Goal: Task Accomplishment & Management: Use online tool/utility

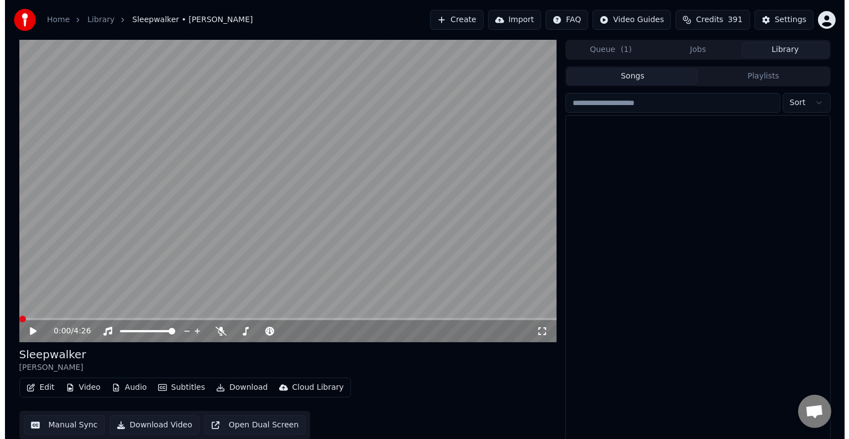
scroll to position [484, 0]
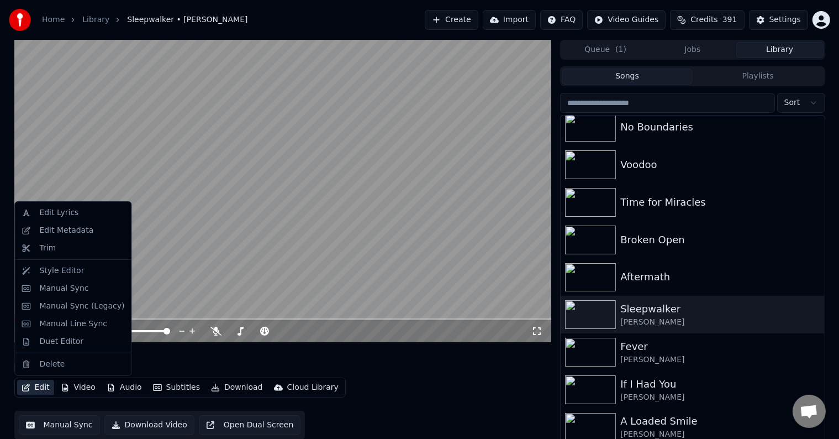
click at [24, 389] on icon "button" at bounding box center [26, 387] width 9 height 8
click at [67, 307] on div "Manual Sync (Legacy)" at bounding box center [81, 306] width 85 height 11
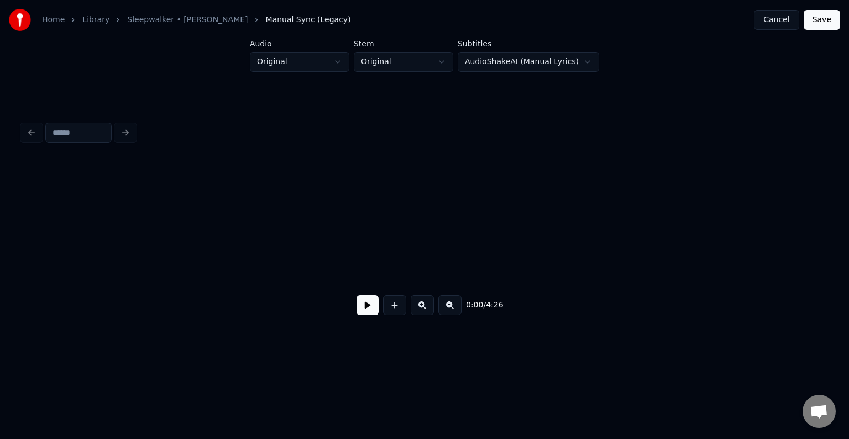
scroll to position [0, 2026]
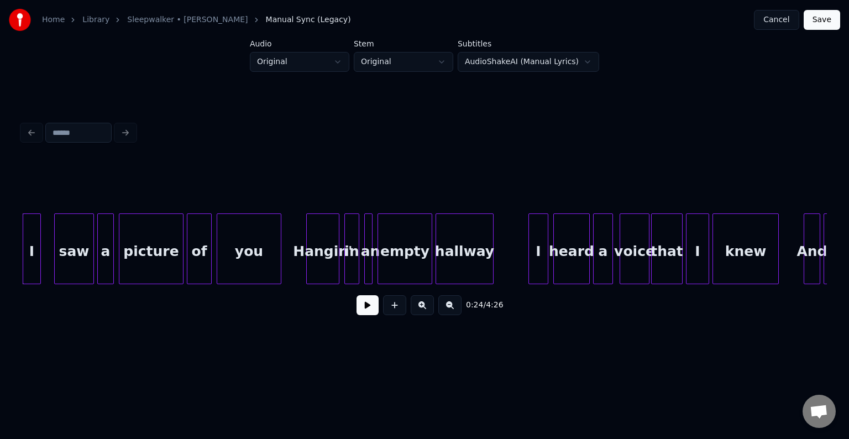
click at [367, 310] on button at bounding box center [367, 305] width 22 height 20
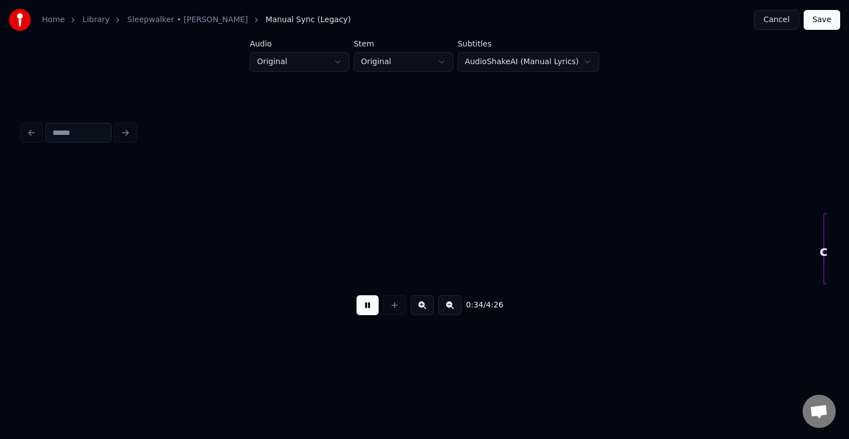
scroll to position [0, 2831]
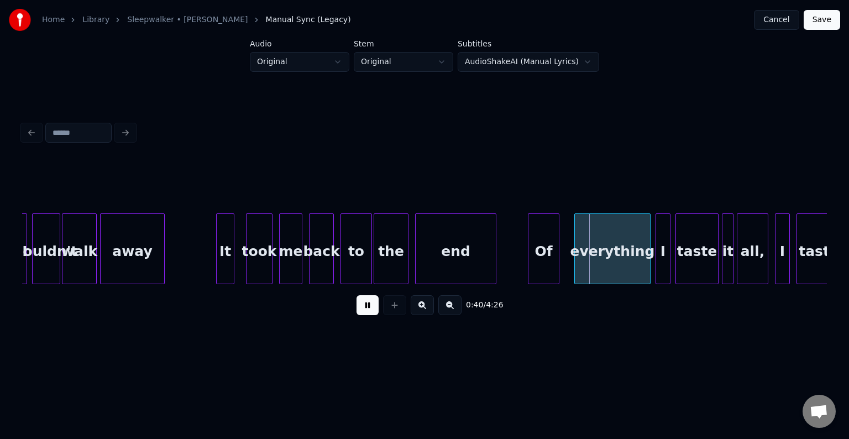
click at [367, 310] on button at bounding box center [367, 305] width 22 height 20
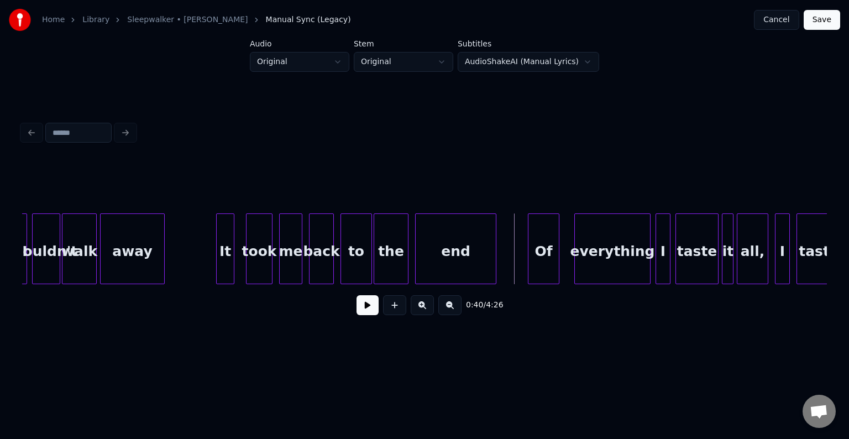
click at [364, 312] on button at bounding box center [367, 305] width 22 height 20
click at [541, 268] on div at bounding box center [542, 249] width 3 height 70
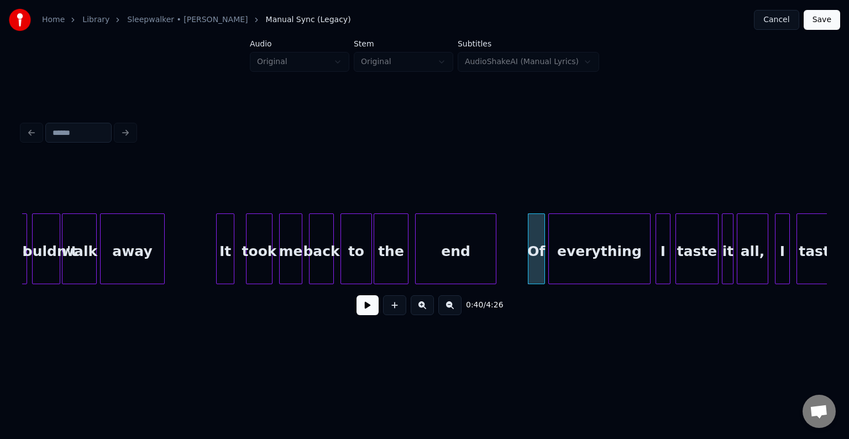
click at [549, 263] on div at bounding box center [550, 249] width 3 height 70
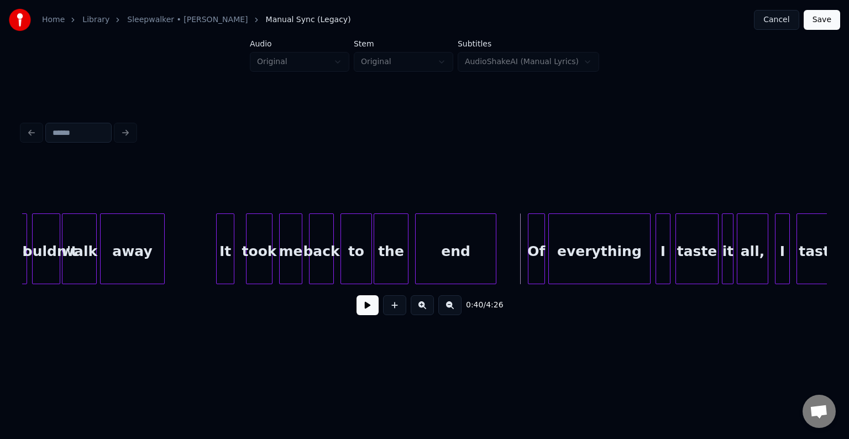
click at [359, 307] on button at bounding box center [367, 305] width 22 height 20
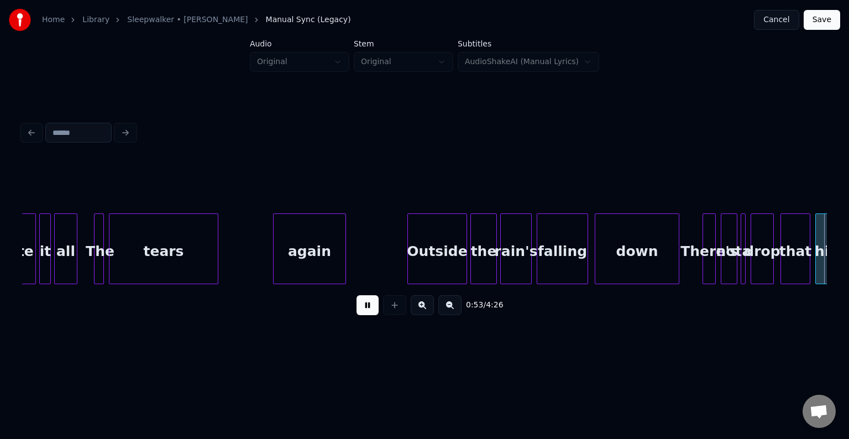
scroll to position [0, 4441]
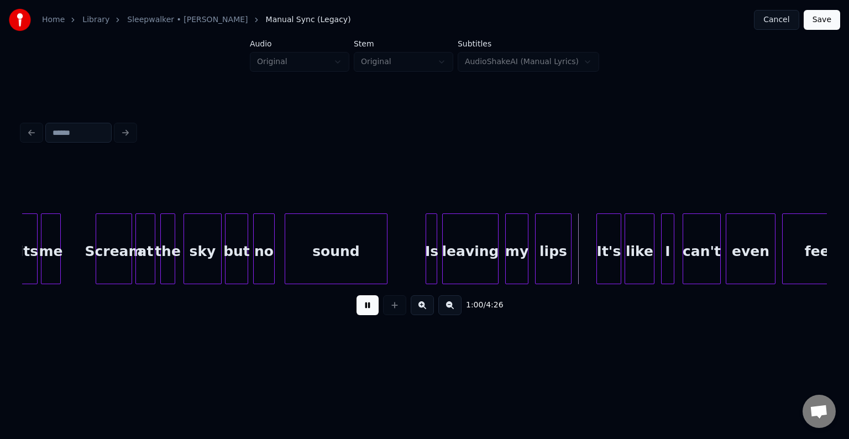
click at [359, 307] on button at bounding box center [367, 305] width 22 height 20
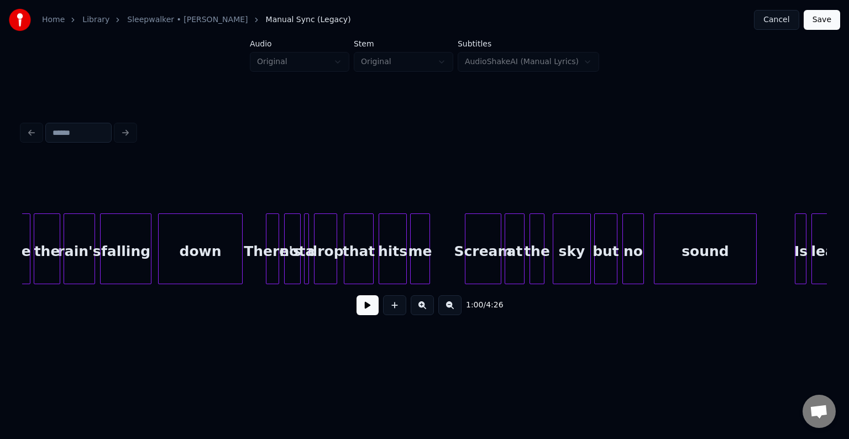
scroll to position [0, 4066]
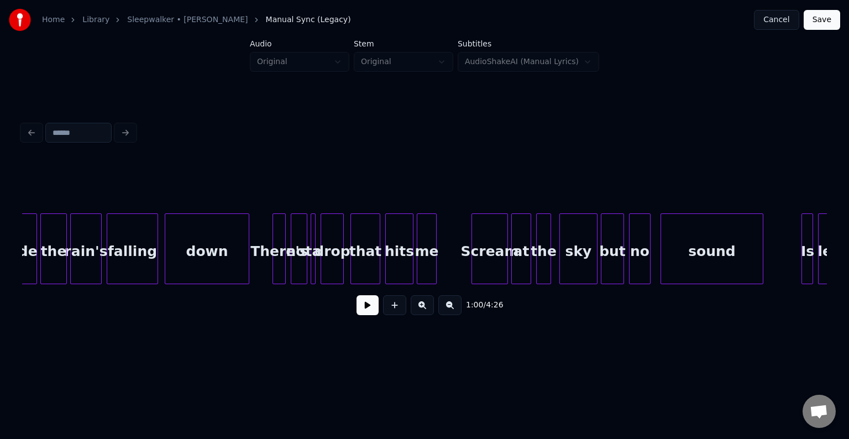
click at [148, 261] on div "falling" at bounding box center [132, 251] width 50 height 75
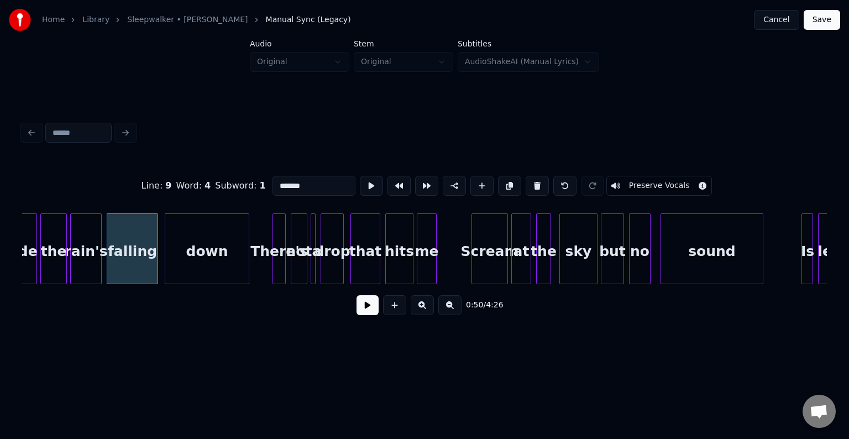
drag, startPoint x: 305, startPoint y: 182, endPoint x: 236, endPoint y: 184, distance: 68.5
click at [236, 184] on div "Line : 9 Word : 4 Subword : 1 ******* Preserve Vocals" at bounding box center [424, 185] width 804 height 55
type input "*******"
click at [370, 302] on button at bounding box center [367, 305] width 22 height 20
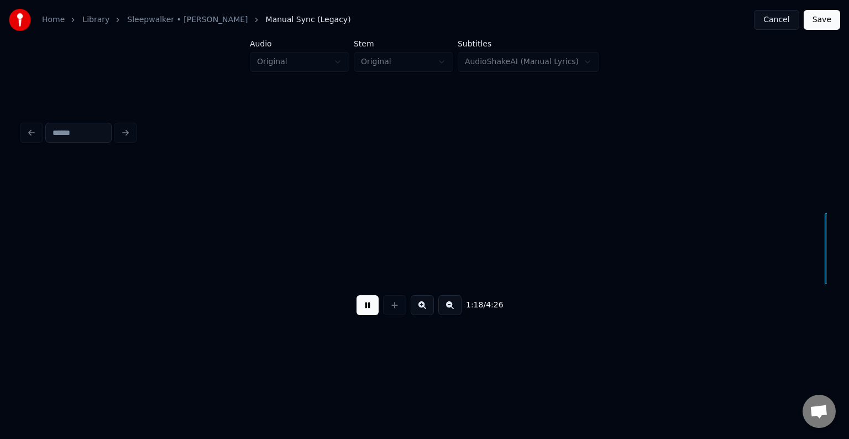
scroll to position [0, 6481]
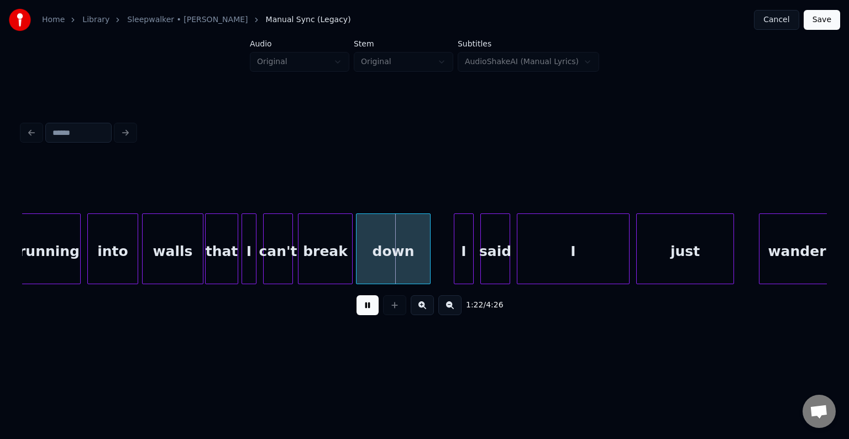
click at [135, 263] on div at bounding box center [135, 249] width 3 height 70
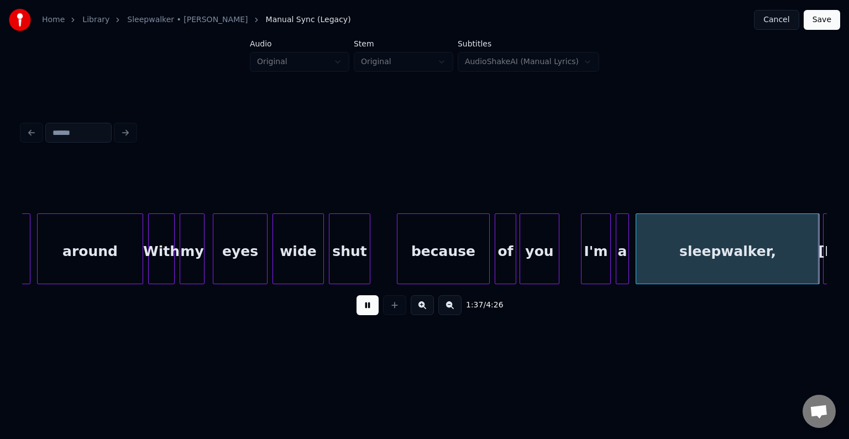
scroll to position [0, 8090]
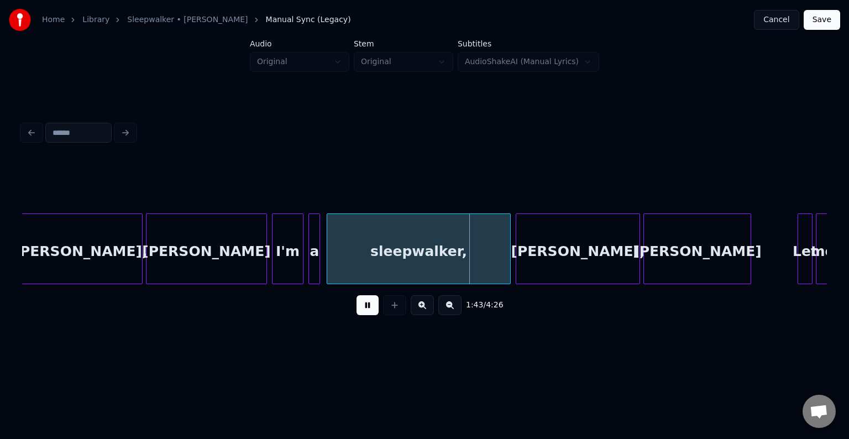
click at [369, 301] on button at bounding box center [367, 305] width 22 height 20
click at [481, 268] on div at bounding box center [482, 249] width 3 height 70
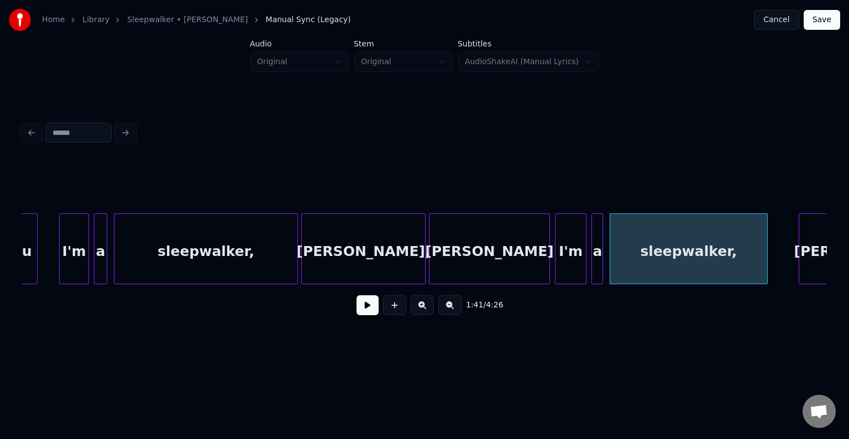
scroll to position [0, 7781]
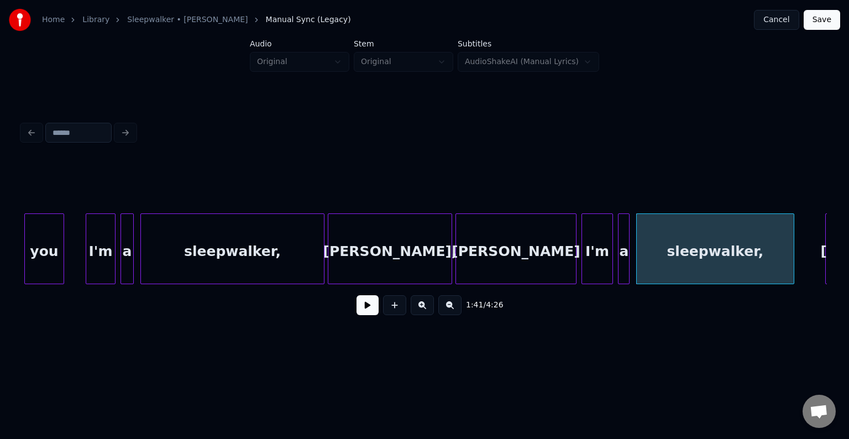
click at [173, 258] on div "sleepwalker," at bounding box center [232, 251] width 183 height 75
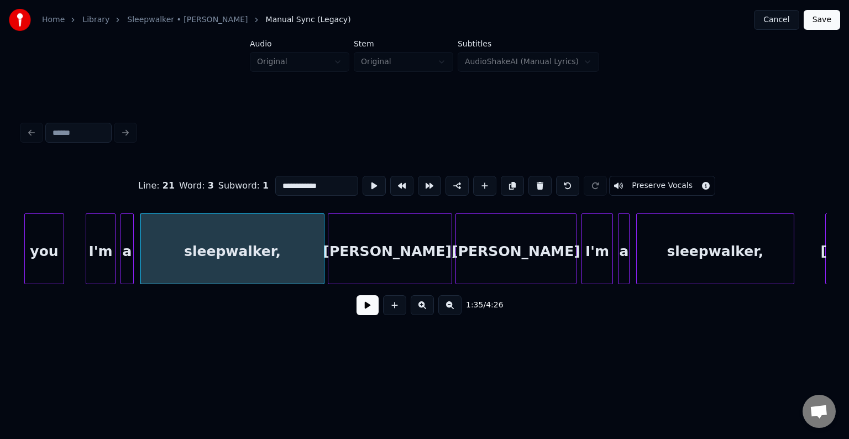
click at [362, 307] on button at bounding box center [367, 305] width 22 height 20
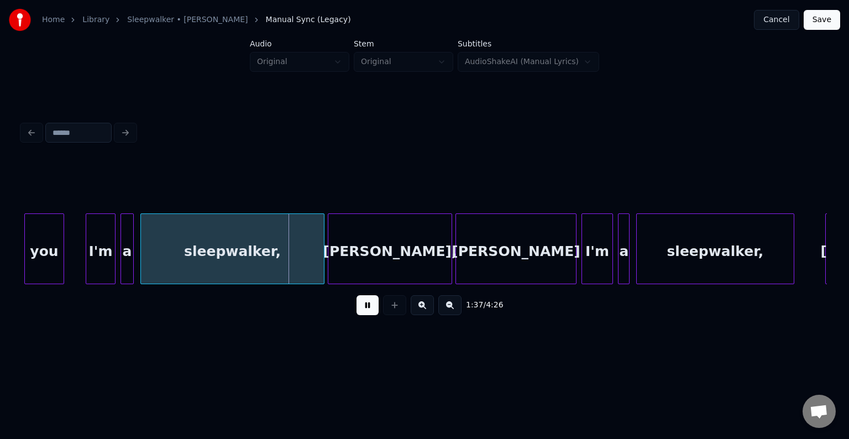
click at [368, 308] on button at bounding box center [367, 305] width 22 height 20
click at [288, 275] on div at bounding box center [289, 249] width 3 height 70
click at [357, 311] on button at bounding box center [367, 305] width 22 height 20
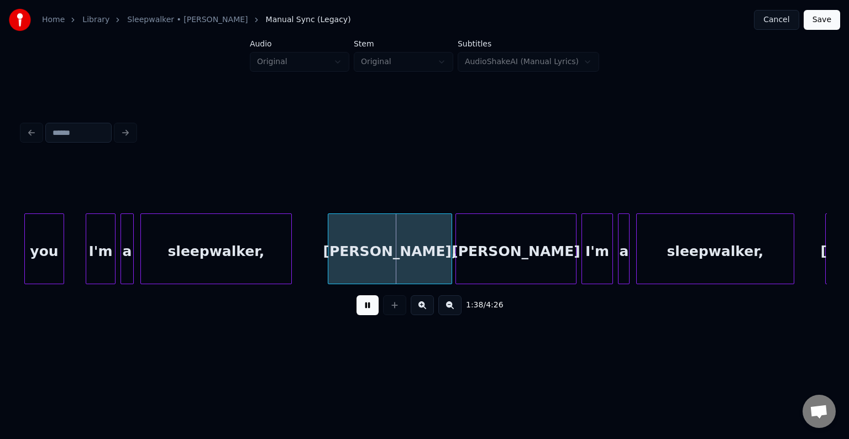
click at [368, 311] on button at bounding box center [367, 305] width 22 height 20
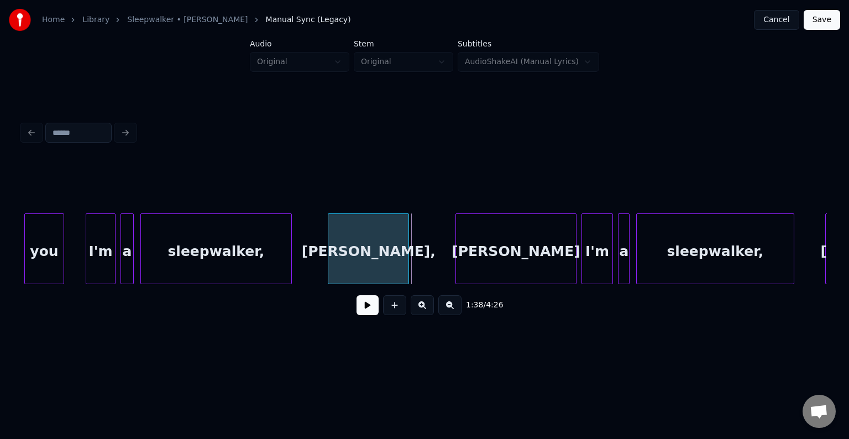
click at [407, 278] on div at bounding box center [406, 249] width 3 height 70
click at [371, 301] on button at bounding box center [367, 305] width 22 height 20
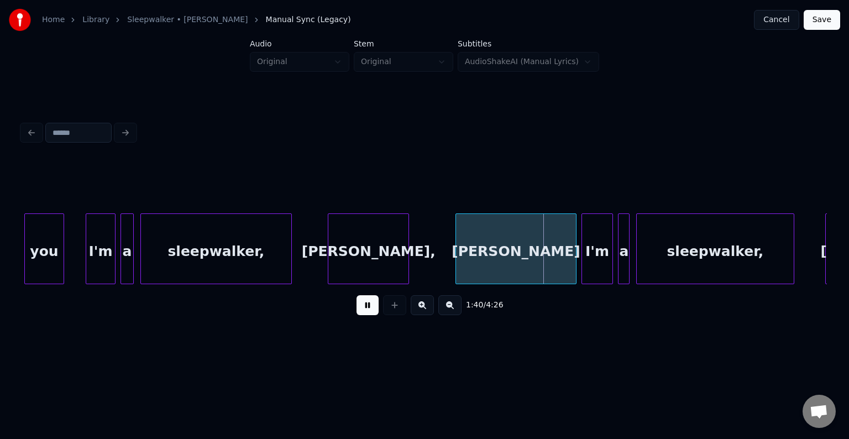
click at [371, 301] on button at bounding box center [367, 305] width 22 height 20
click at [541, 260] on div at bounding box center [539, 249] width 3 height 70
click at [368, 312] on button at bounding box center [367, 305] width 22 height 20
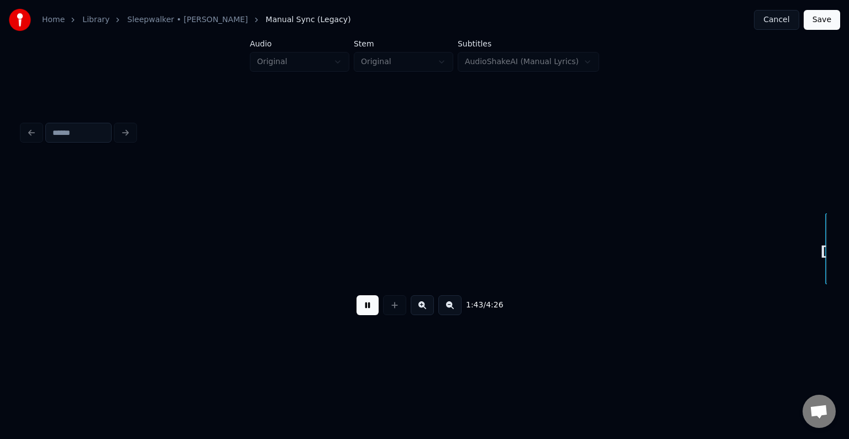
scroll to position [0, 8586]
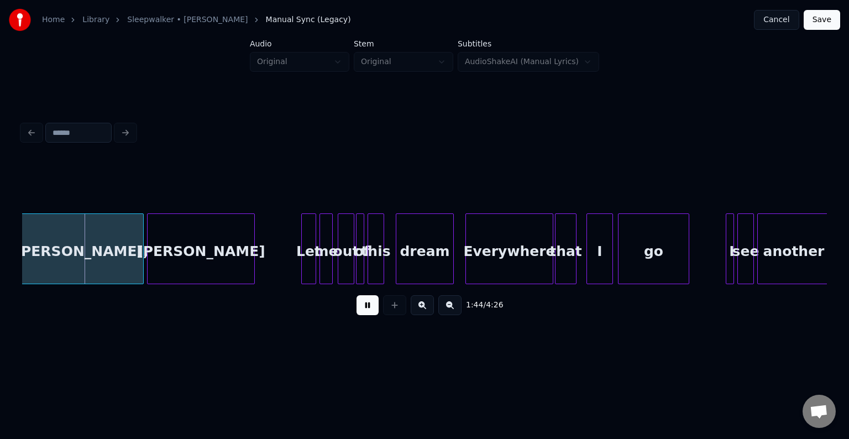
click at [368, 312] on button at bounding box center [367, 305] width 22 height 20
click at [91, 267] on div at bounding box center [91, 249] width 3 height 70
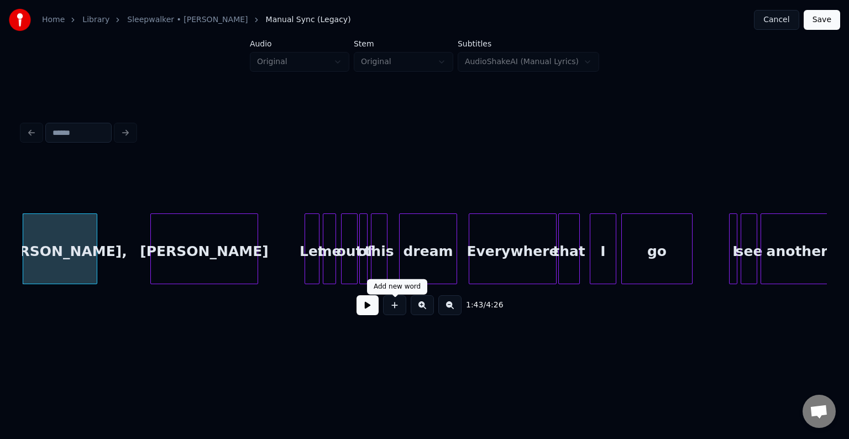
click at [363, 312] on button at bounding box center [367, 305] width 22 height 20
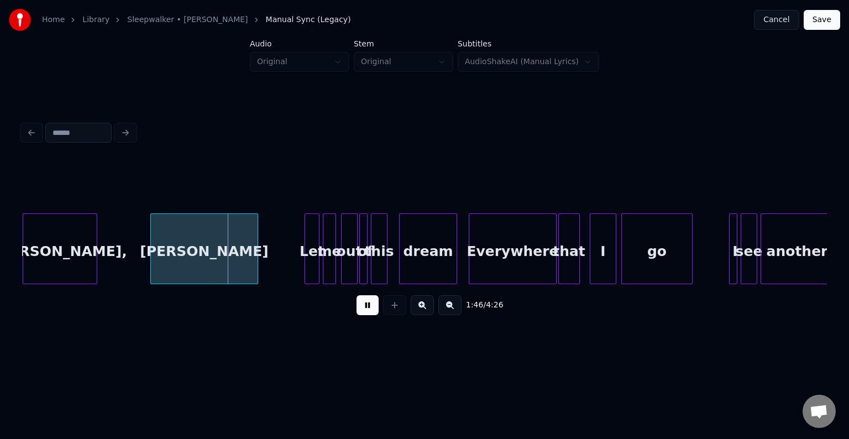
click at [363, 312] on button at bounding box center [367, 305] width 22 height 20
click at [225, 259] on div at bounding box center [225, 249] width 3 height 70
click at [362, 314] on button at bounding box center [367, 305] width 22 height 20
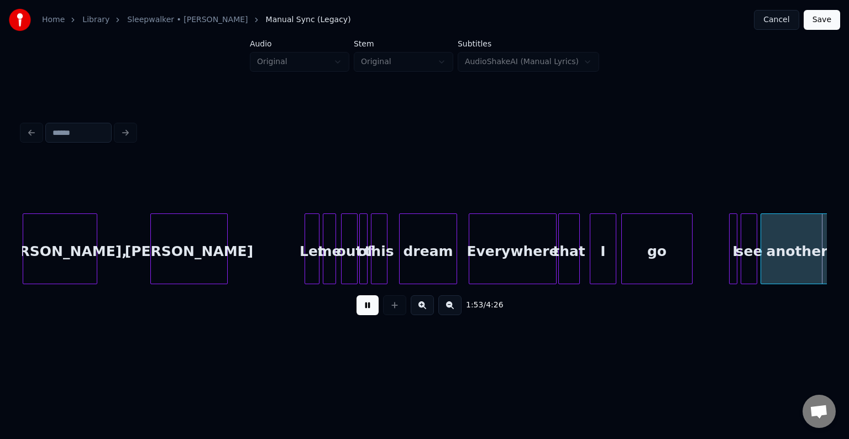
scroll to position [0, 9388]
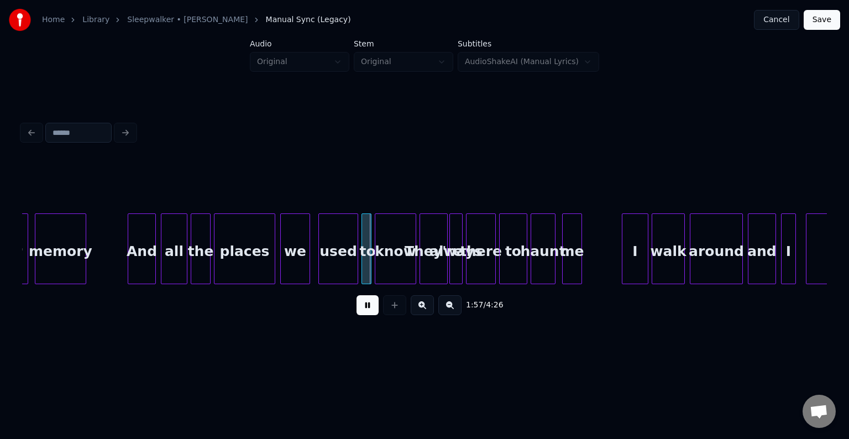
click at [362, 314] on button at bounding box center [367, 305] width 22 height 20
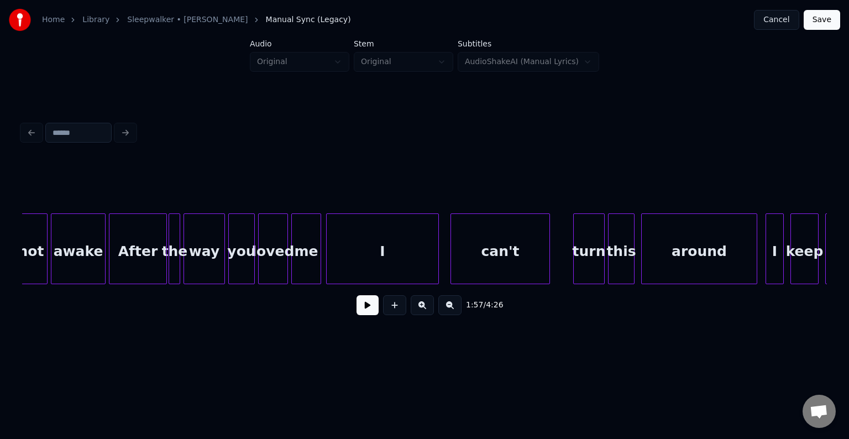
scroll to position [0, 5686]
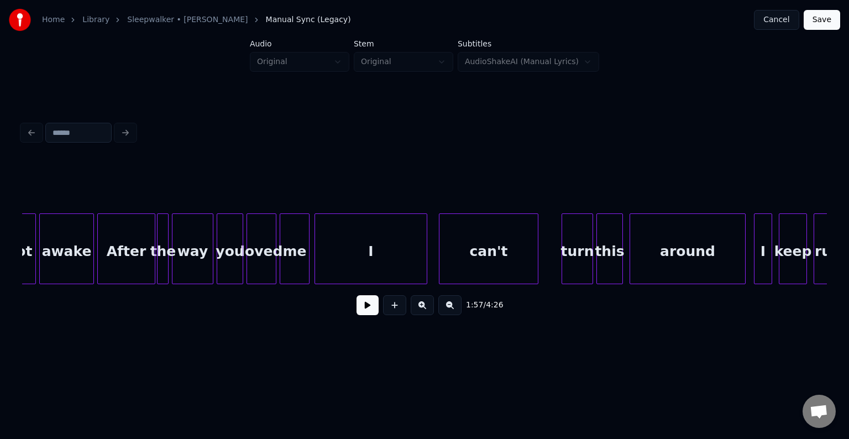
click at [350, 271] on div "I" at bounding box center [371, 251] width 112 height 75
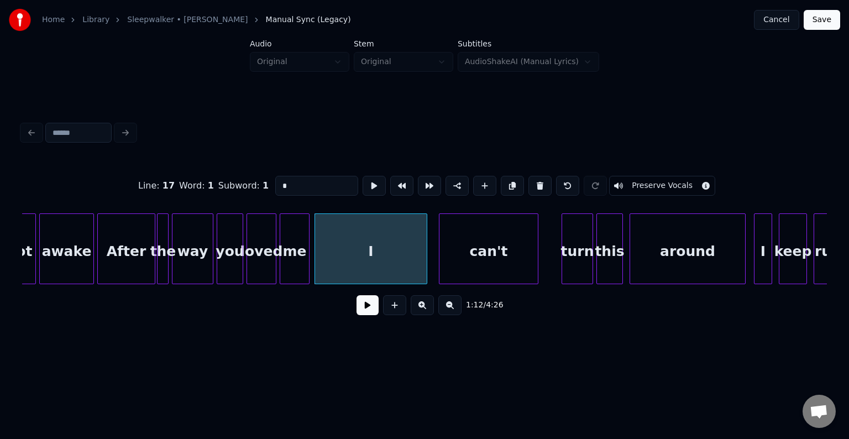
click at [362, 312] on button at bounding box center [367, 305] width 22 height 20
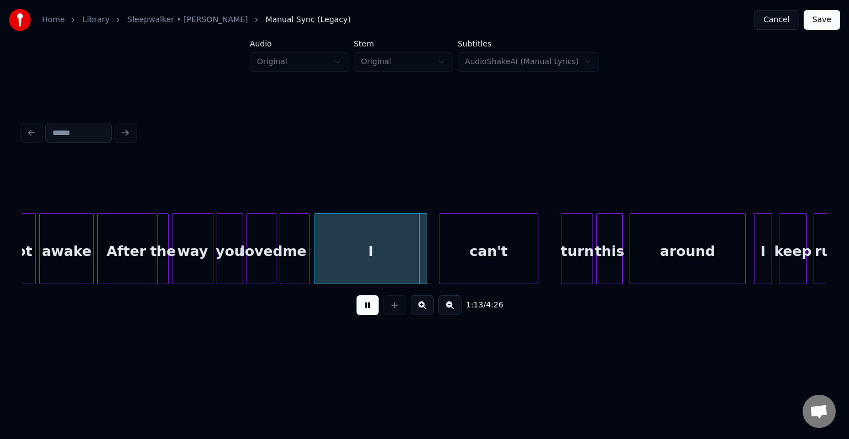
click at [362, 312] on button at bounding box center [367, 305] width 22 height 20
click at [413, 260] on div at bounding box center [412, 249] width 3 height 70
click at [365, 315] on button at bounding box center [367, 305] width 22 height 20
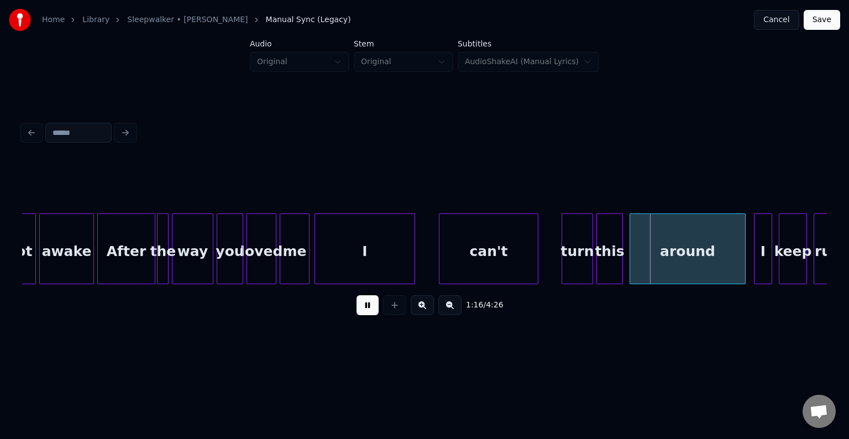
click at [365, 312] on button at bounding box center [367, 305] width 22 height 20
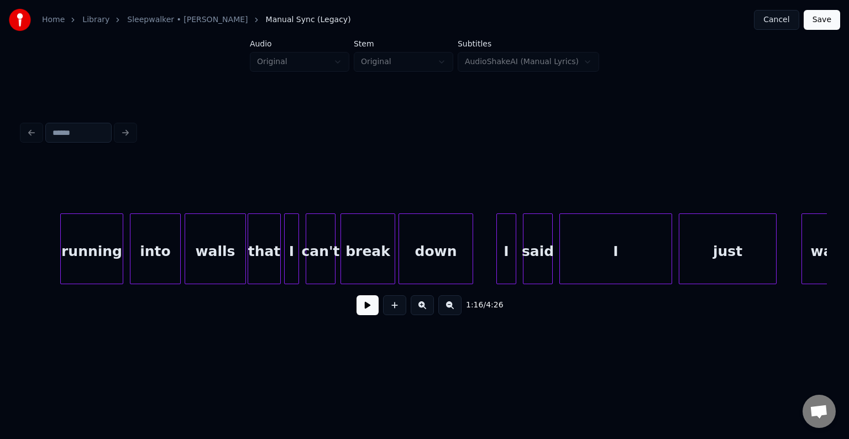
scroll to position [0, 6504]
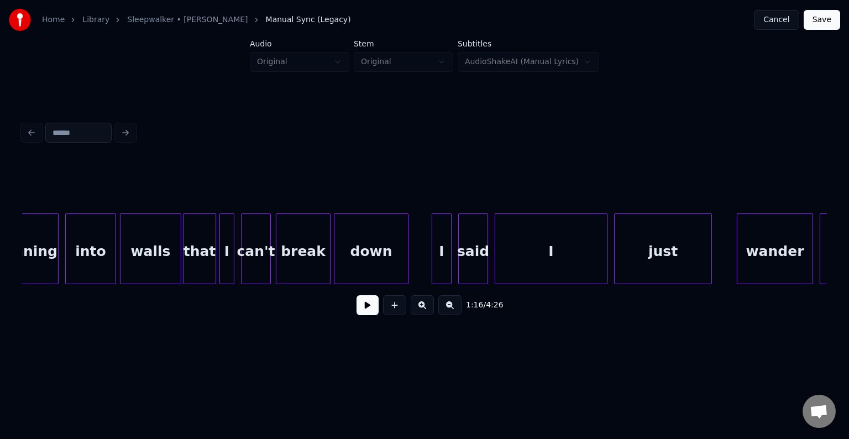
click at [556, 254] on div "I" at bounding box center [551, 251] width 112 height 75
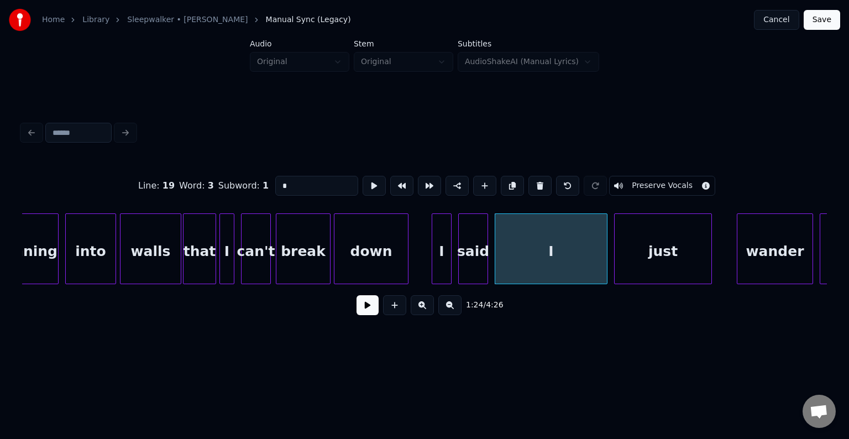
click at [362, 309] on button at bounding box center [367, 305] width 22 height 20
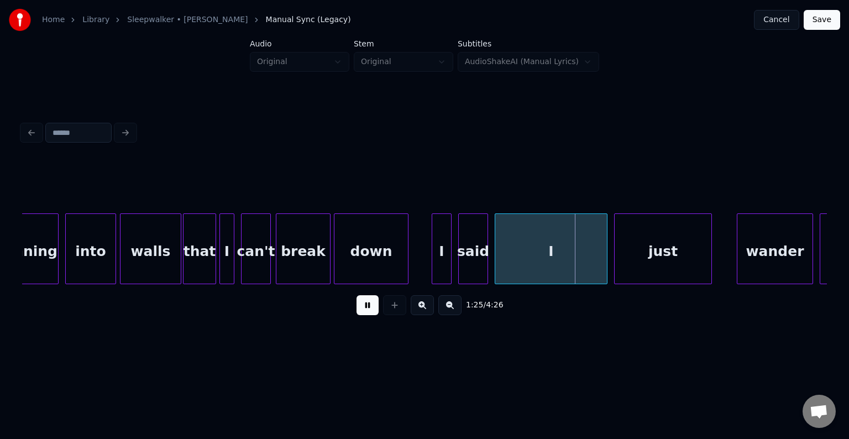
click at [362, 309] on button at bounding box center [367, 305] width 22 height 20
click at [581, 265] on div at bounding box center [581, 249] width 3 height 70
click at [362, 315] on button at bounding box center [367, 305] width 22 height 20
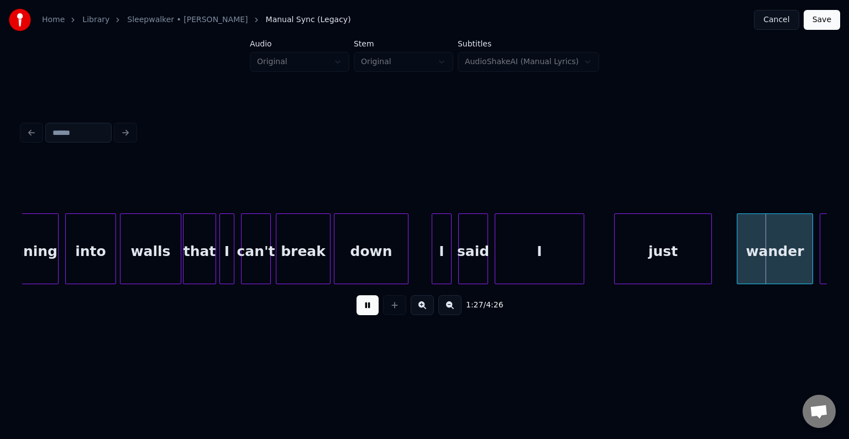
click at [362, 315] on button at bounding box center [367, 305] width 22 height 20
click at [280, 292] on div "1:27 / 4:26" at bounding box center [424, 305] width 804 height 42
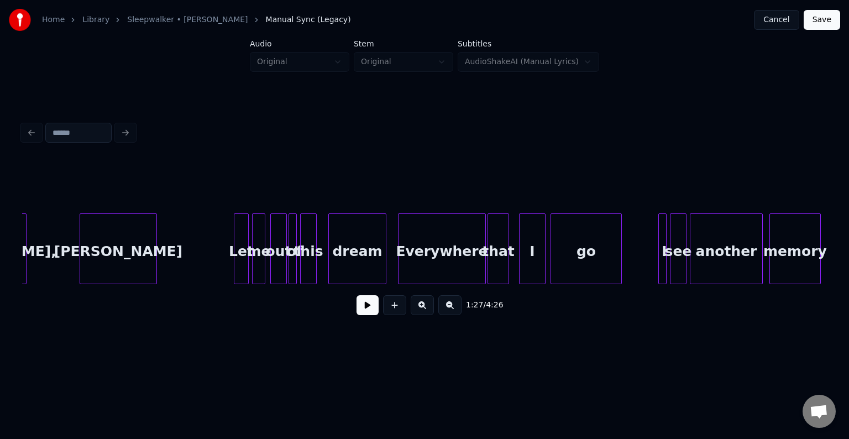
scroll to position [0, 8716]
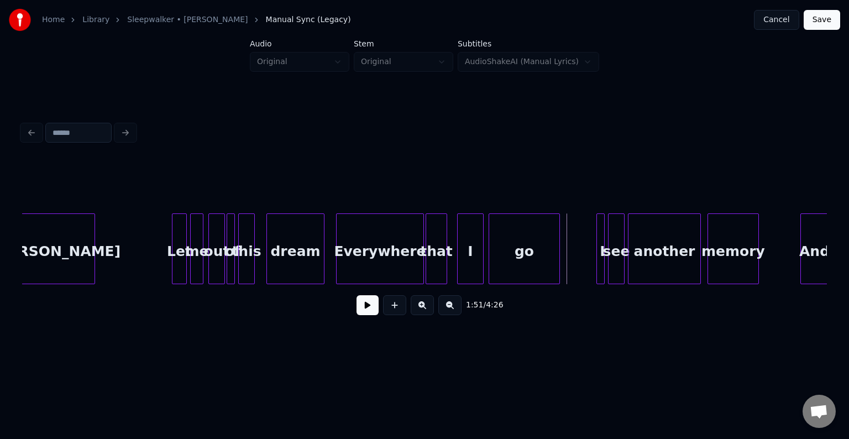
click at [363, 304] on button at bounding box center [367, 305] width 22 height 20
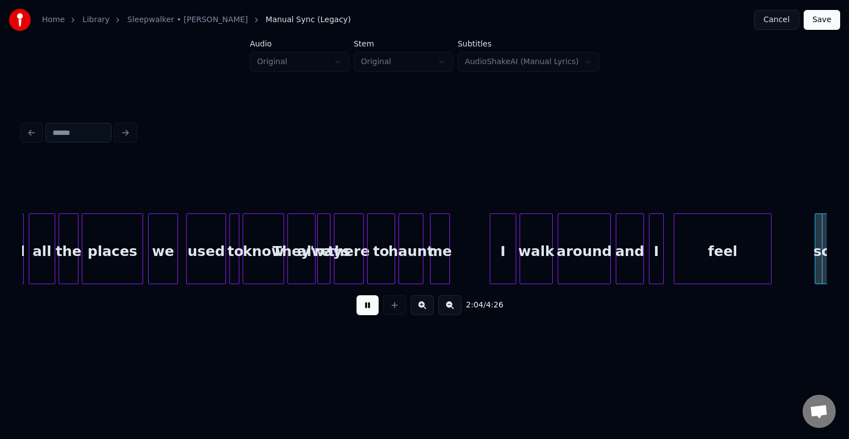
scroll to position [0, 10326]
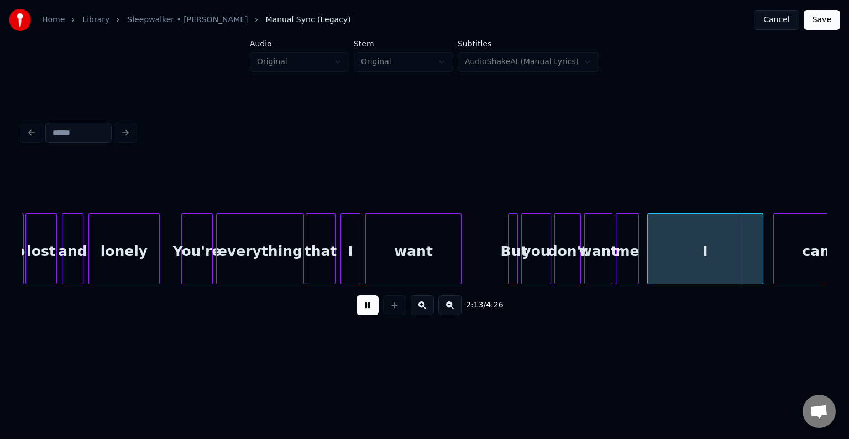
click at [363, 304] on button at bounding box center [367, 305] width 22 height 20
click at [762, 259] on div "I" at bounding box center [705, 248] width 116 height 71
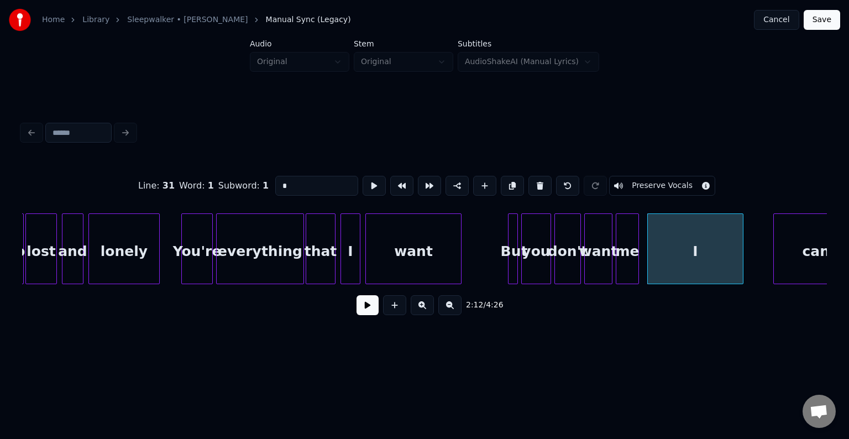
click at [740, 252] on div at bounding box center [740, 249] width 3 height 70
click at [358, 309] on button at bounding box center [367, 305] width 22 height 20
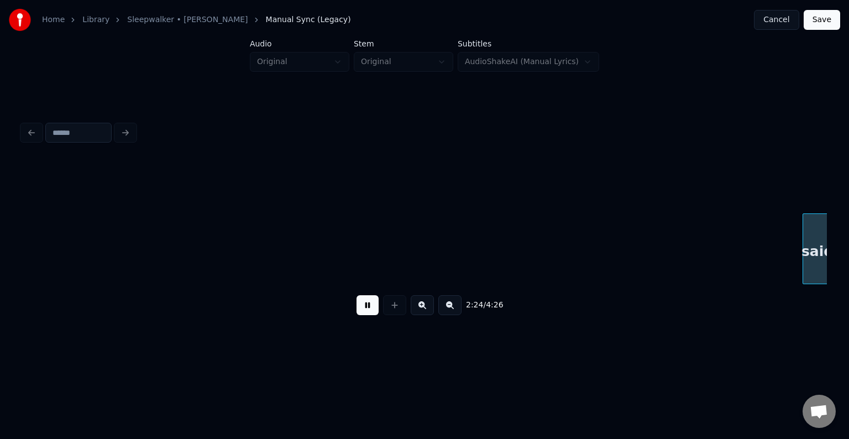
scroll to position [0, 11935]
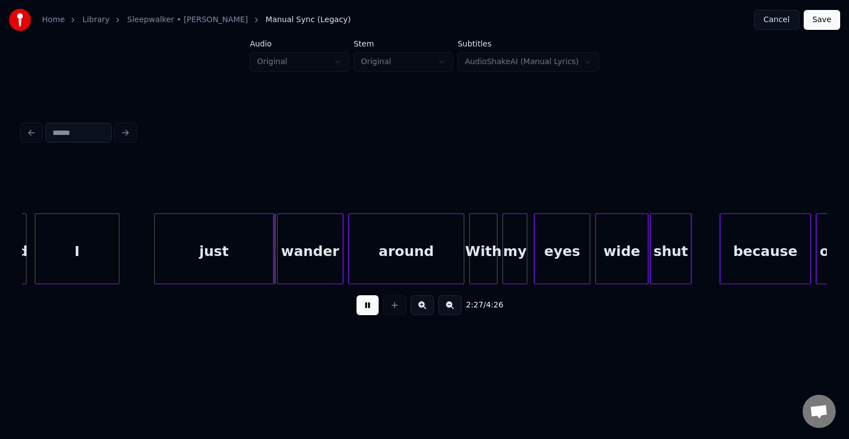
click at [358, 309] on button at bounding box center [367, 305] width 22 height 20
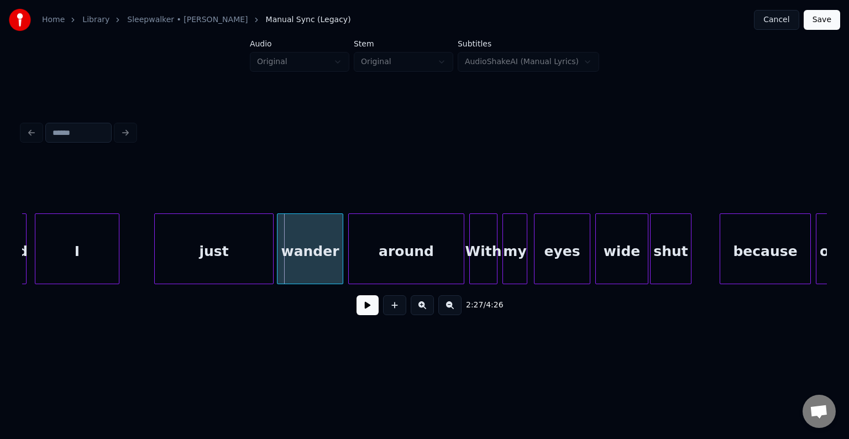
click at [196, 245] on div "just" at bounding box center [214, 251] width 118 height 75
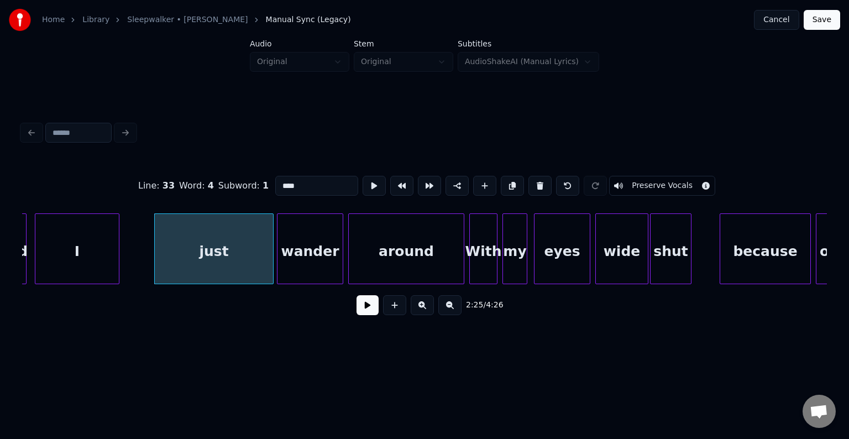
click at [363, 309] on button at bounding box center [367, 305] width 22 height 20
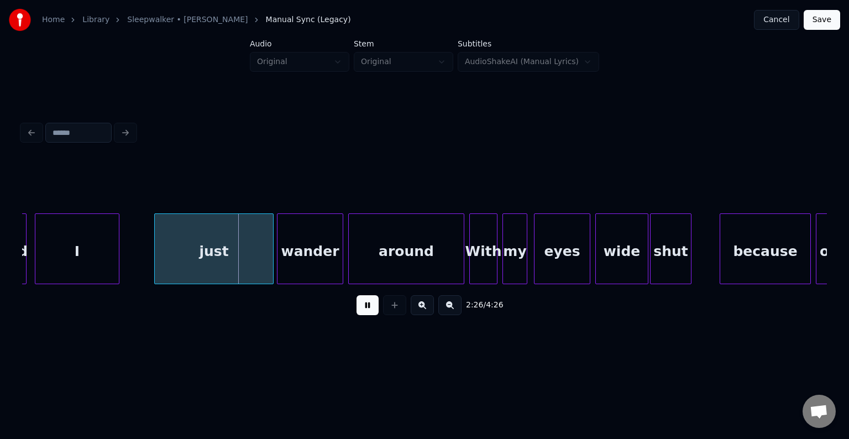
click at [363, 309] on button at bounding box center [367, 305] width 22 height 20
click at [245, 263] on div at bounding box center [243, 249] width 3 height 70
click at [357, 309] on button at bounding box center [367, 305] width 22 height 20
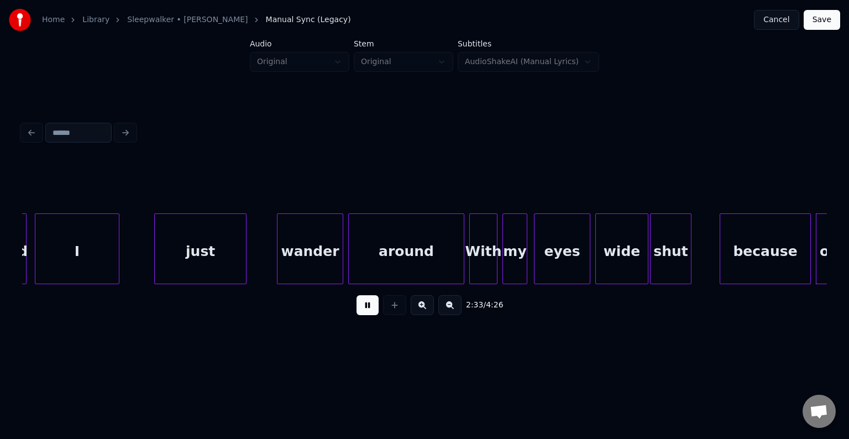
scroll to position [0, 12741]
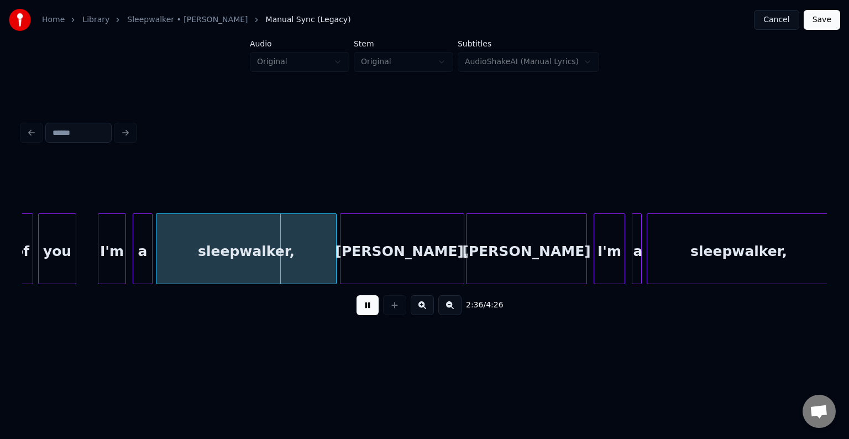
click at [357, 309] on button at bounding box center [367, 305] width 22 height 20
click at [299, 258] on div at bounding box center [299, 249] width 3 height 70
click at [373, 309] on button at bounding box center [367, 305] width 22 height 20
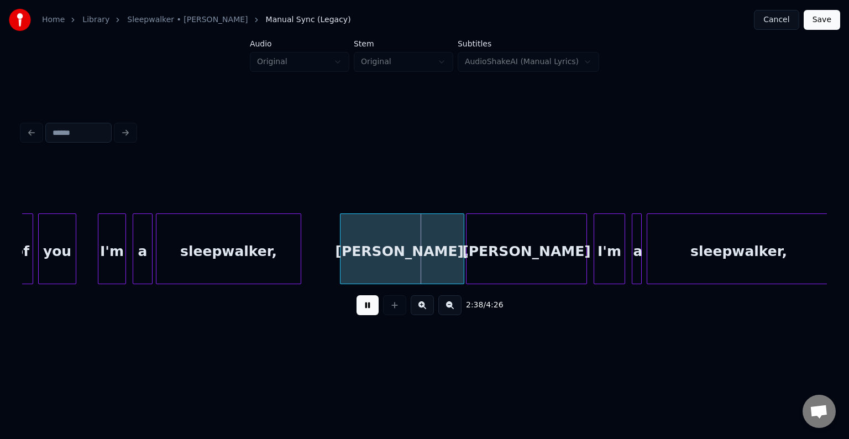
click at [373, 309] on button at bounding box center [367, 305] width 22 height 20
click at [420, 268] on div at bounding box center [420, 249] width 3 height 70
click at [361, 312] on button at bounding box center [367, 305] width 22 height 20
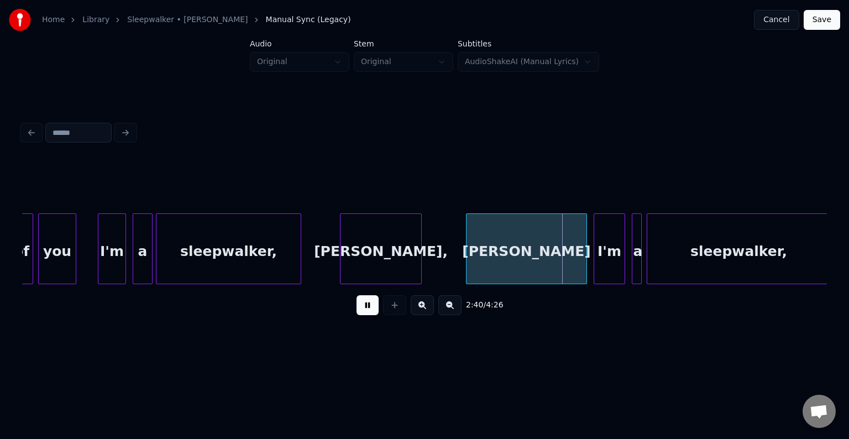
click at [361, 312] on button at bounding box center [367, 305] width 22 height 20
click at [555, 260] on div at bounding box center [556, 249] width 3 height 70
click at [367, 311] on button at bounding box center [367, 305] width 22 height 20
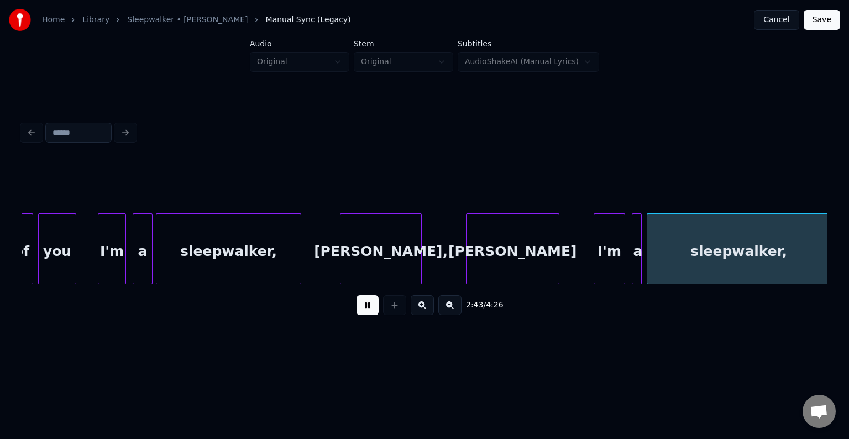
click at [367, 310] on button at bounding box center [367, 305] width 22 height 20
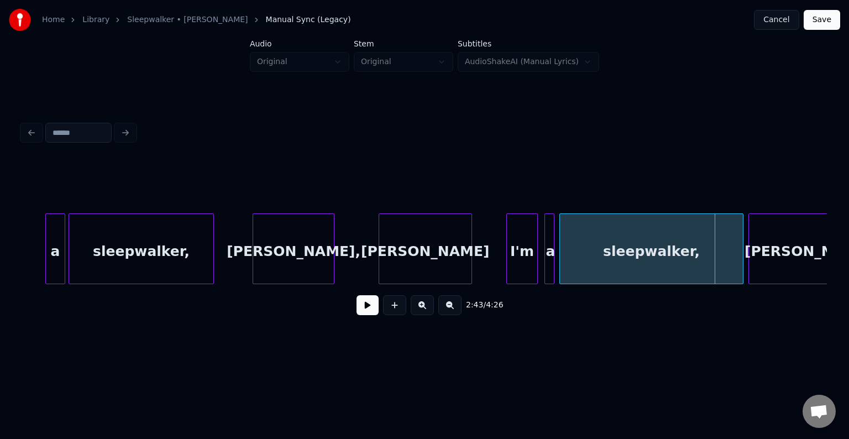
scroll to position [0, 12873]
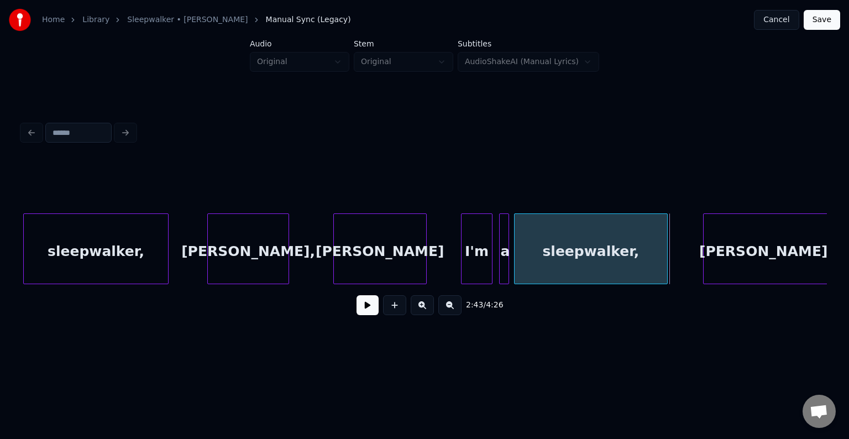
click at [665, 260] on div at bounding box center [665, 249] width 3 height 70
click at [368, 315] on button at bounding box center [367, 305] width 22 height 20
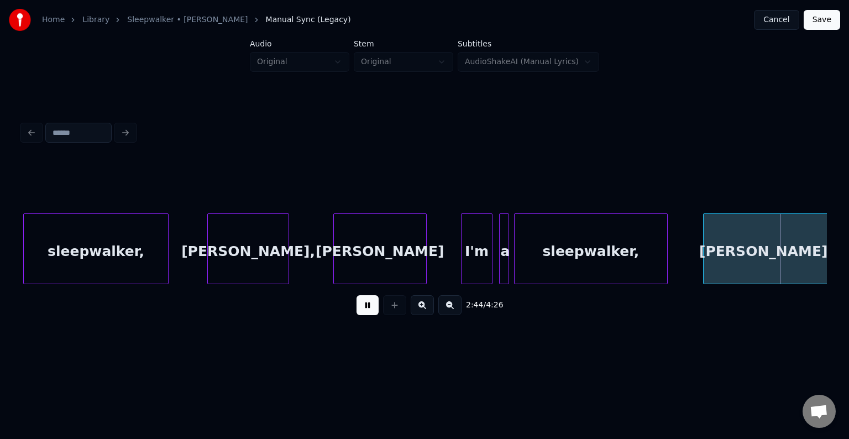
click at [368, 315] on button at bounding box center [367, 305] width 22 height 20
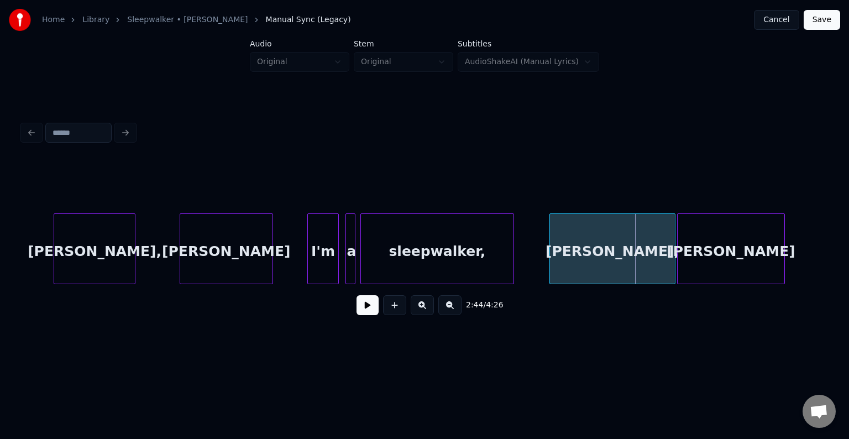
scroll to position [0, 13028]
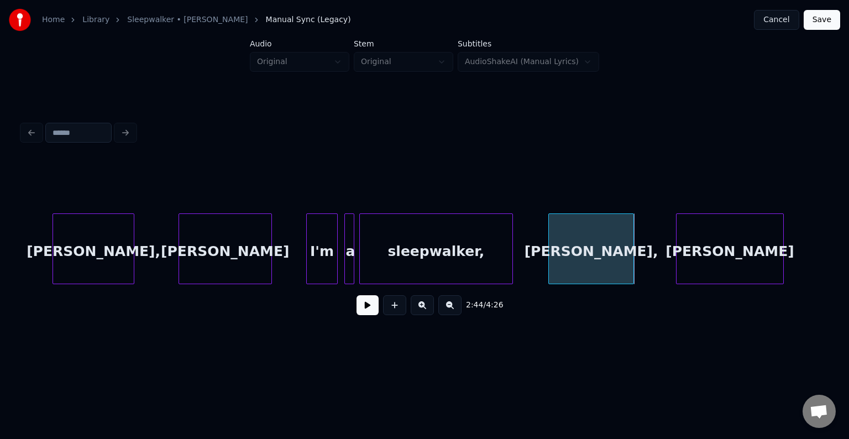
click at [630, 261] on div at bounding box center [631, 249] width 3 height 70
click at [365, 314] on button at bounding box center [367, 305] width 22 height 20
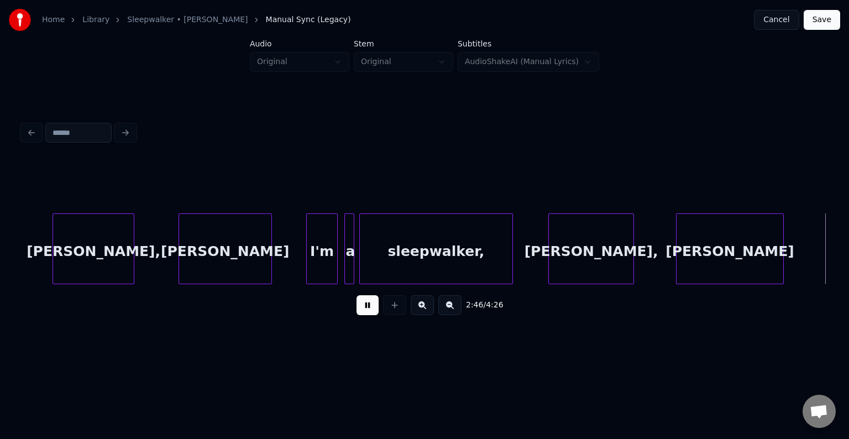
scroll to position [0, 13834]
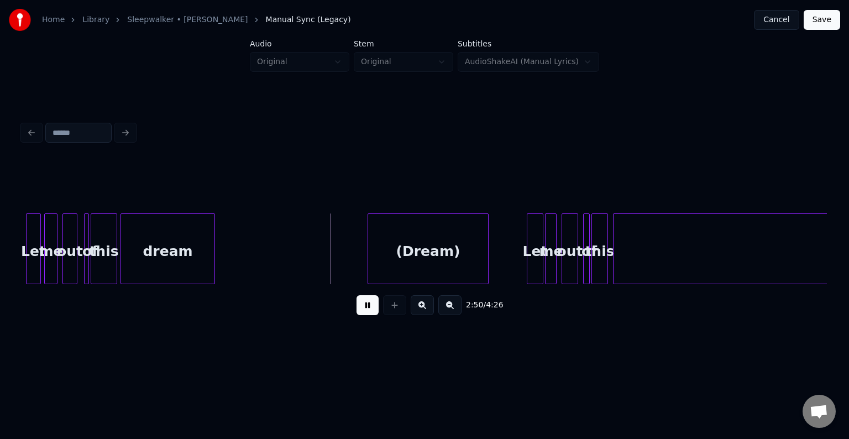
click at [365, 314] on button at bounding box center [367, 305] width 22 height 20
click at [407, 265] on div "(Dream)" at bounding box center [428, 251] width 120 height 75
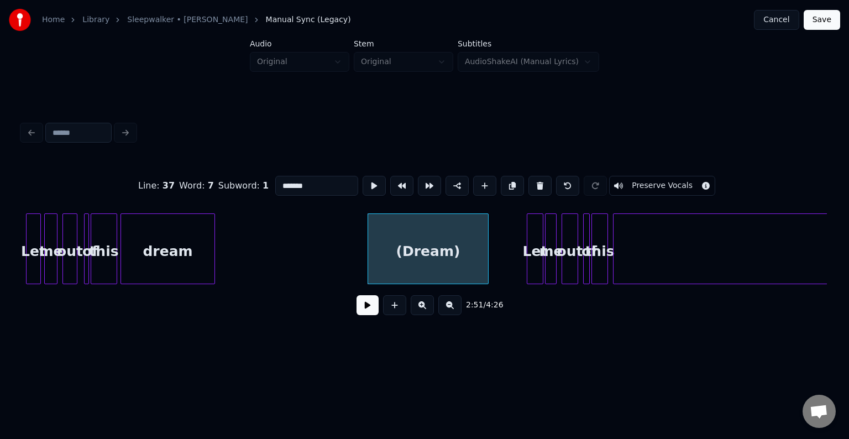
click at [625, 184] on button "Preserve Vocals" at bounding box center [662, 186] width 106 height 20
click at [369, 315] on button at bounding box center [367, 305] width 22 height 20
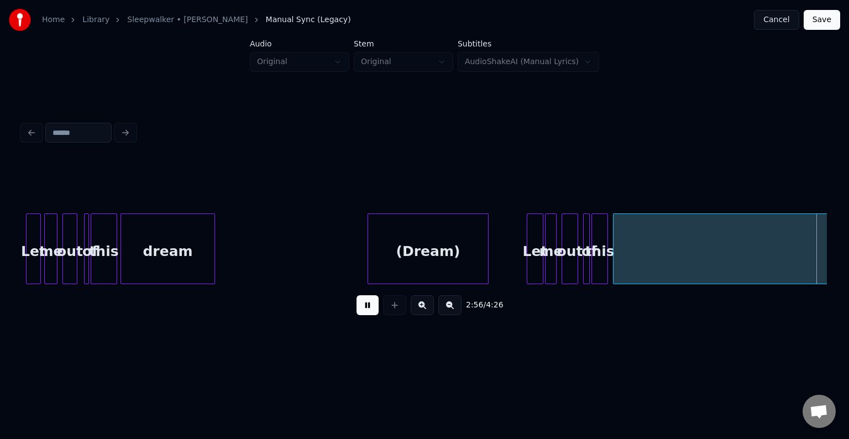
scroll to position [0, 14638]
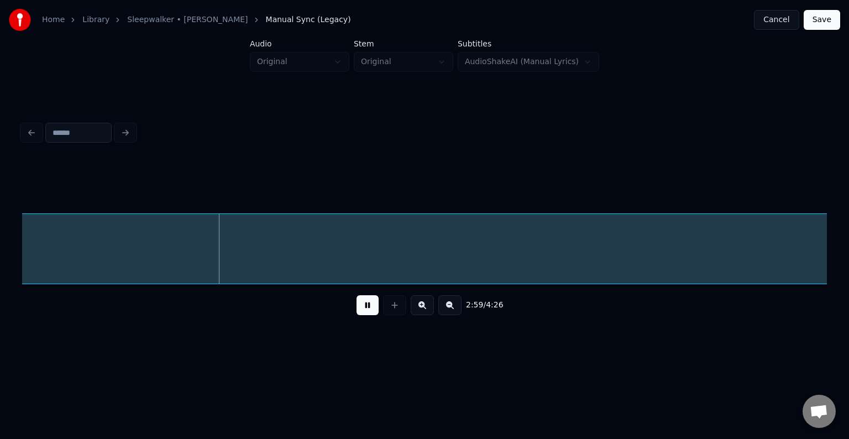
click at [368, 305] on button at bounding box center [367, 305] width 22 height 20
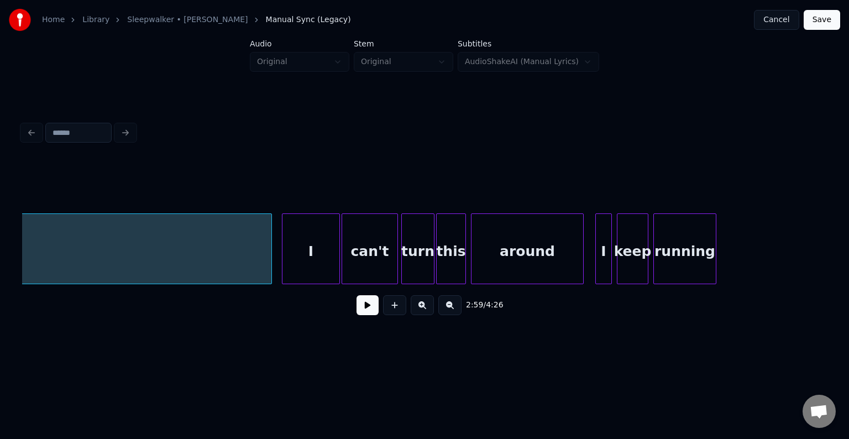
scroll to position [0, 17022]
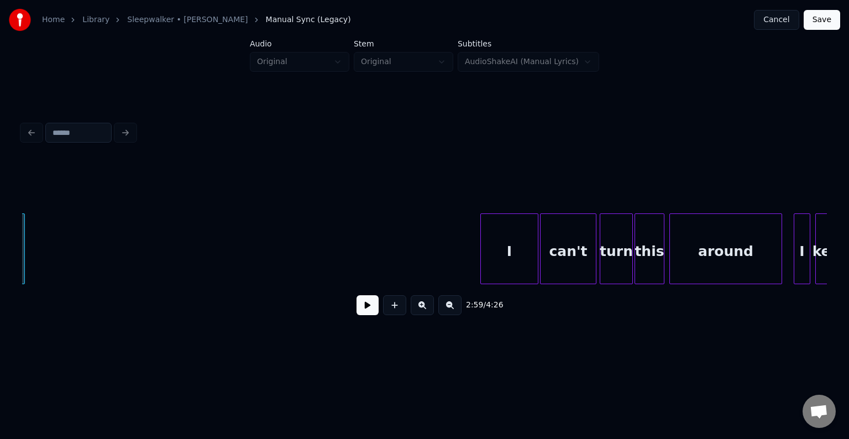
click at [8, 265] on div "Home Library Sleepwalker • [PERSON_NAME] Manual Sync (Legacy) Cancel Save Audio…" at bounding box center [424, 176] width 849 height 352
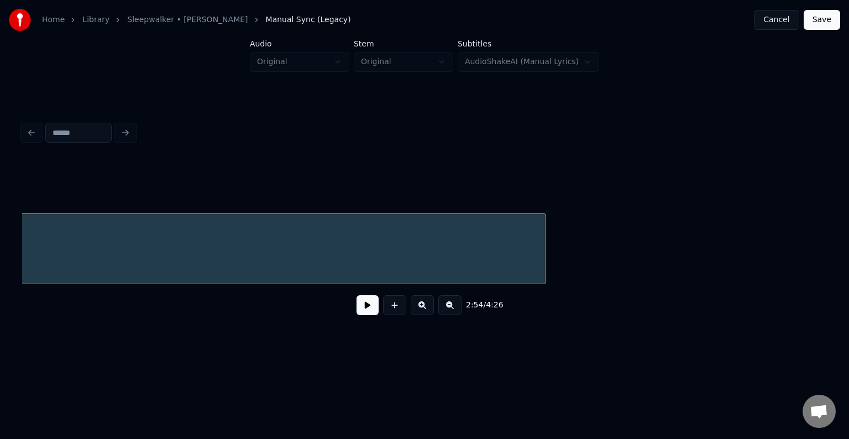
scroll to position [0, 16489]
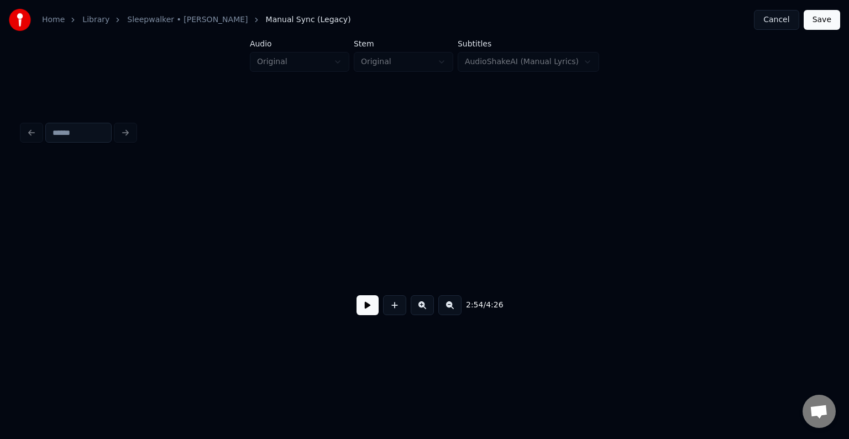
click at [0, 243] on div "Home Library Sleepwalker • [PERSON_NAME] Manual Sync (Legacy) Cancel Save Audio…" at bounding box center [424, 176] width 849 height 352
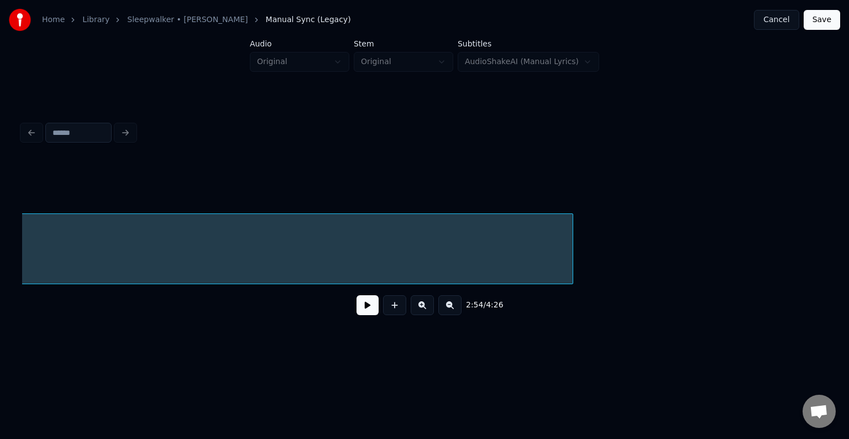
scroll to position [0, 15930]
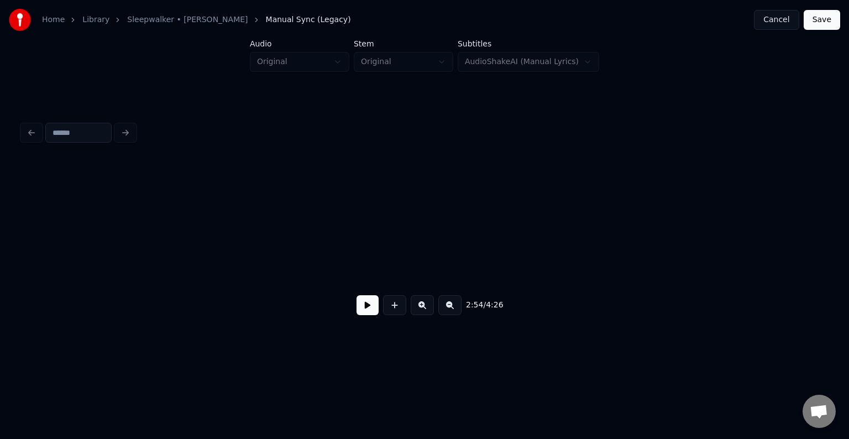
click at [17, 259] on div "Home Library Sleepwalker • [PERSON_NAME] Manual Sync (Legacy) Cancel Save Audio…" at bounding box center [424, 176] width 849 height 352
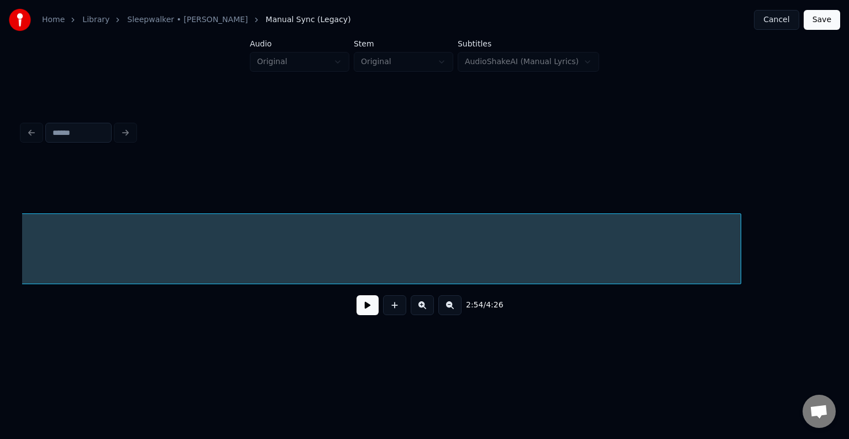
scroll to position [0, 15458]
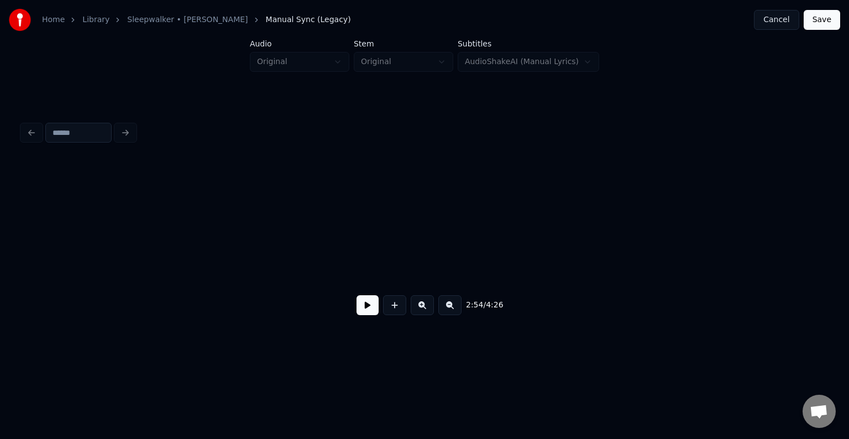
click at [9, 258] on div "Home Library Sleepwalker • [PERSON_NAME] Manual Sync (Legacy) Cancel Save Audio…" at bounding box center [424, 176] width 849 height 352
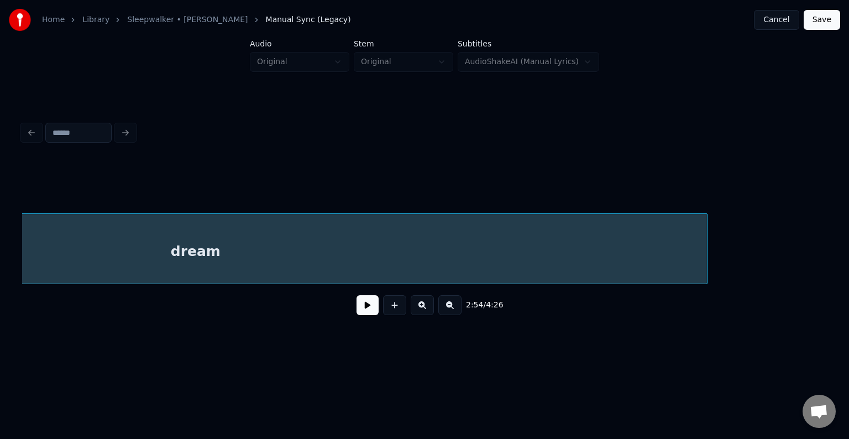
scroll to position [0, 14961]
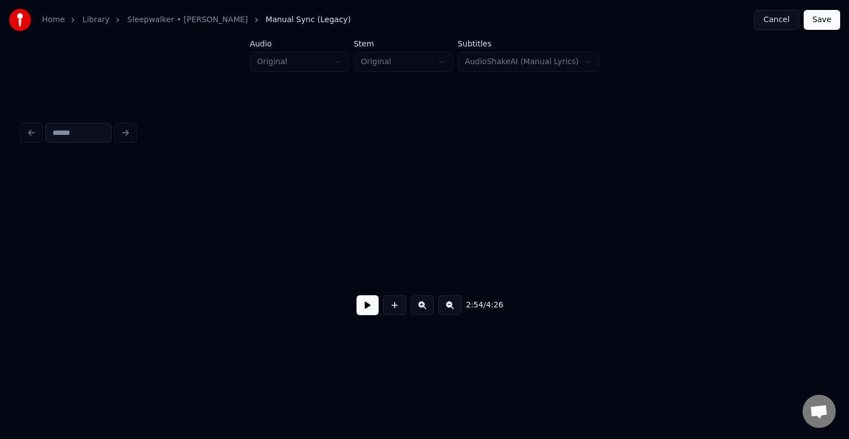
click at [0, 249] on div "Home Library Sleepwalker • [PERSON_NAME] Manual Sync (Legacy) Cancel Save Audio…" at bounding box center [424, 176] width 849 height 352
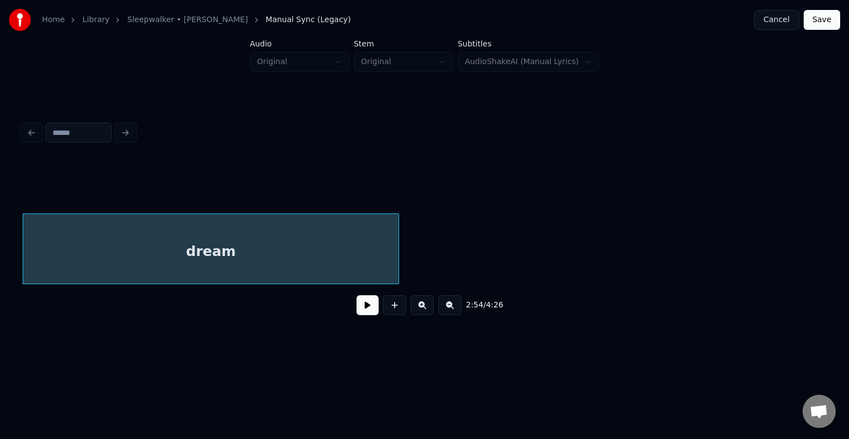
click at [397, 267] on div at bounding box center [396, 249] width 3 height 70
click at [364, 310] on button at bounding box center [367, 305] width 22 height 20
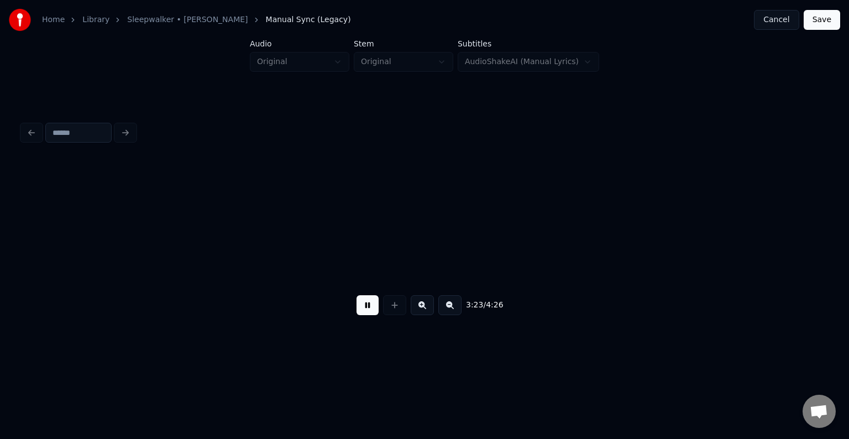
scroll to position [0, 16845]
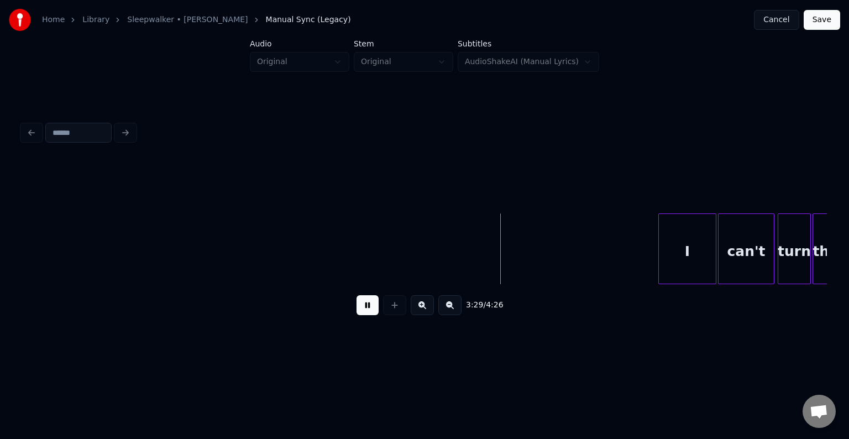
click at [364, 310] on button at bounding box center [367, 305] width 22 height 20
click at [552, 250] on div "I" at bounding box center [553, 251] width 57 height 75
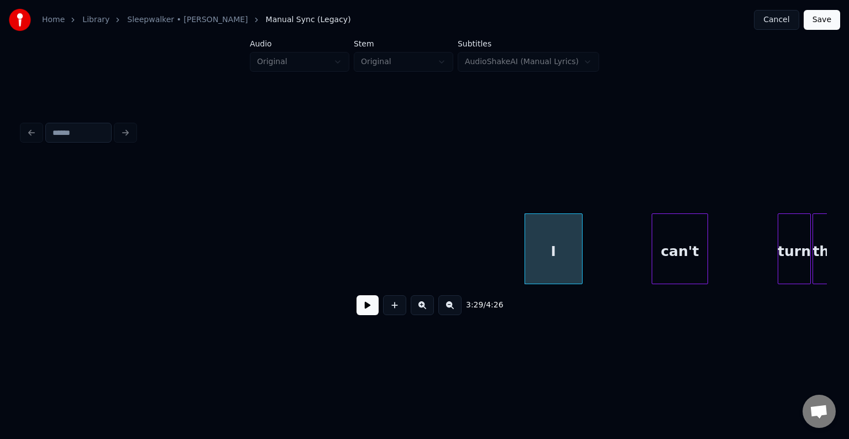
click at [682, 257] on div "can't" at bounding box center [679, 251] width 55 height 75
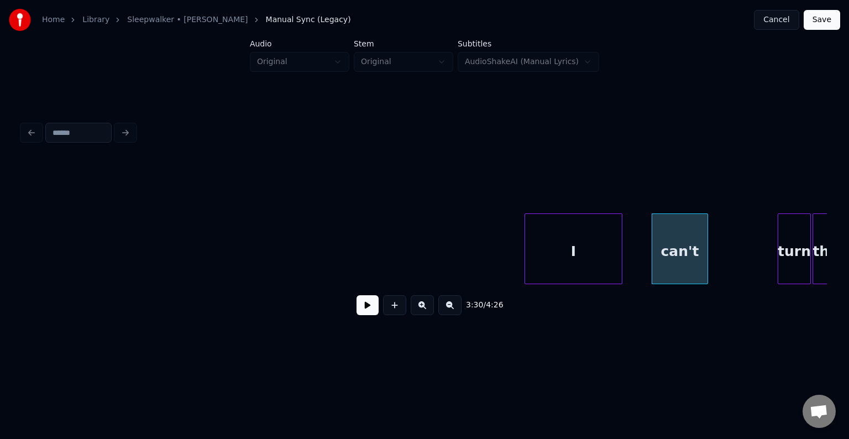
click at [621, 267] on div at bounding box center [619, 249] width 3 height 70
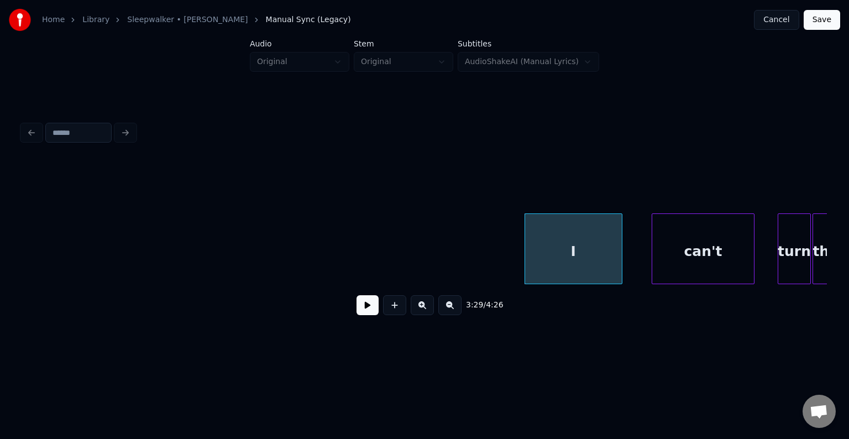
click at [751, 256] on div at bounding box center [751, 249] width 3 height 70
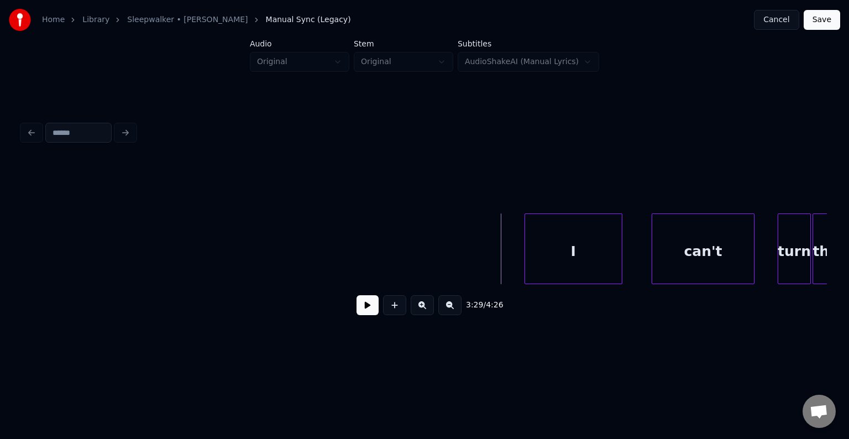
click at [369, 311] on button at bounding box center [367, 305] width 22 height 20
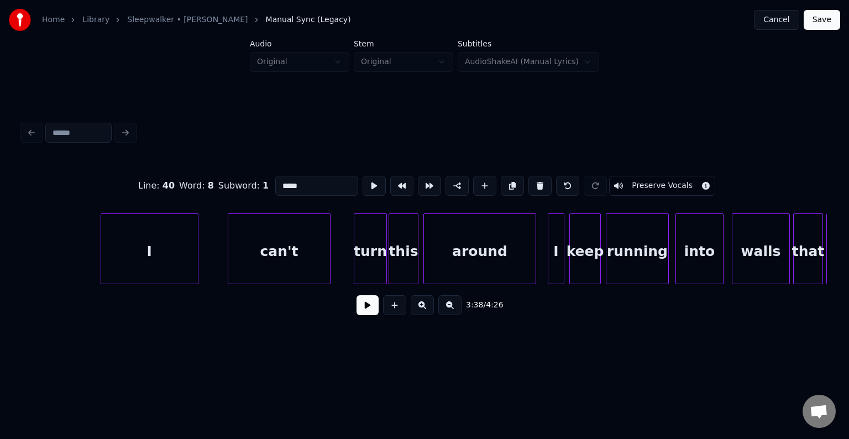
scroll to position [0, 17207]
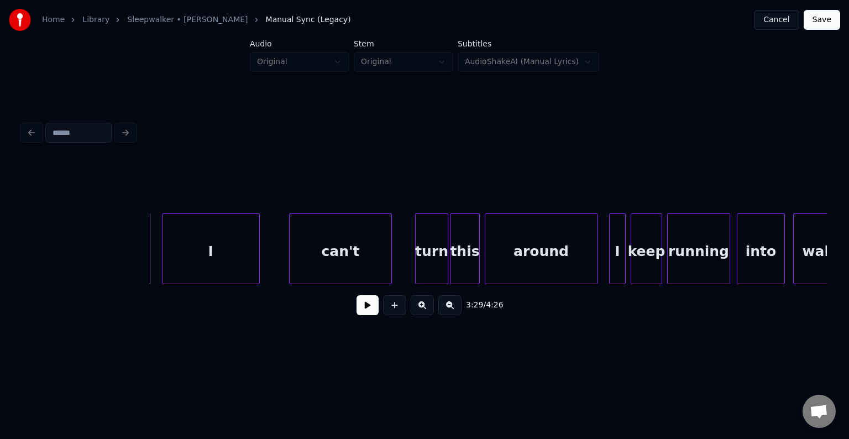
click at [377, 309] on button at bounding box center [367, 305] width 22 height 20
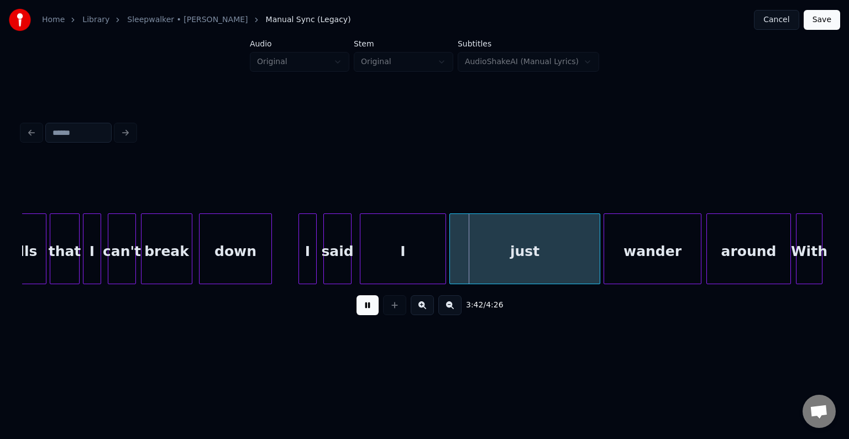
click at [377, 309] on button at bounding box center [367, 305] width 22 height 20
click at [473, 252] on div at bounding box center [472, 249] width 3 height 70
click at [355, 311] on div "3:42 / 4:26" at bounding box center [424, 305] width 787 height 24
click at [372, 312] on button at bounding box center [367, 305] width 22 height 20
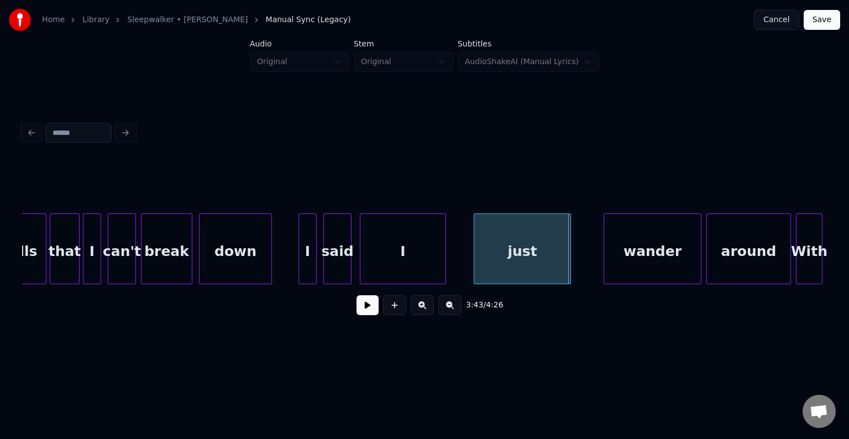
click at [569, 268] on div at bounding box center [568, 249] width 3 height 70
click at [373, 251] on div "I" at bounding box center [402, 251] width 85 height 75
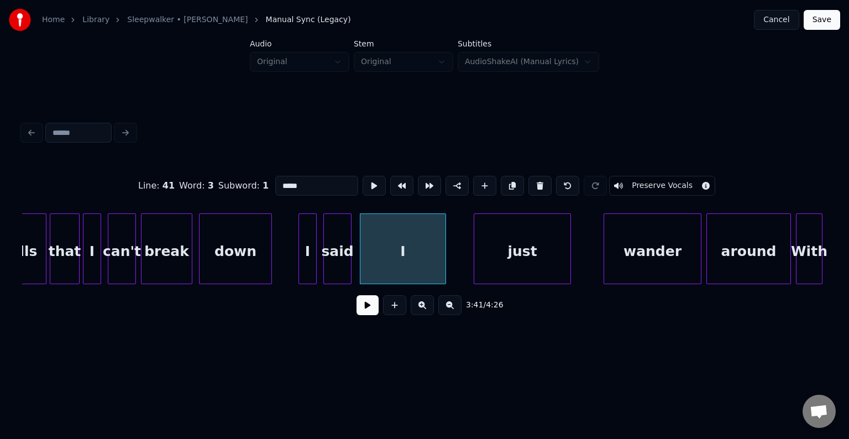
type input "*"
click at [366, 313] on button at bounding box center [367, 305] width 22 height 20
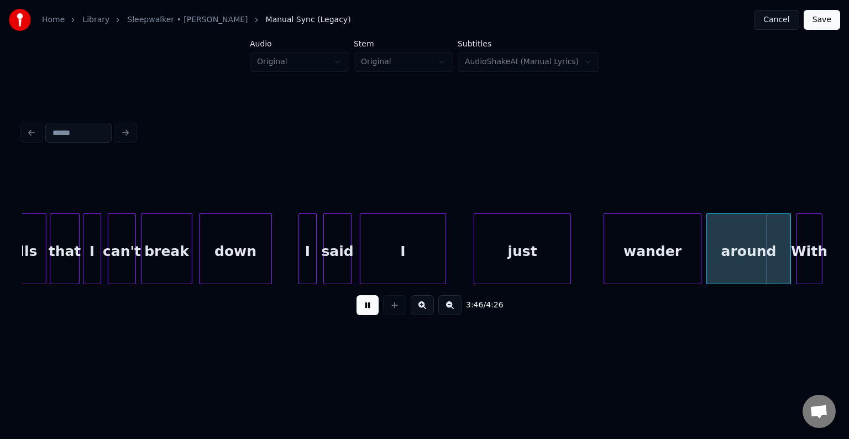
click at [366, 313] on button at bounding box center [367, 305] width 22 height 20
click at [657, 227] on div "wander" at bounding box center [652, 251] width 97 height 75
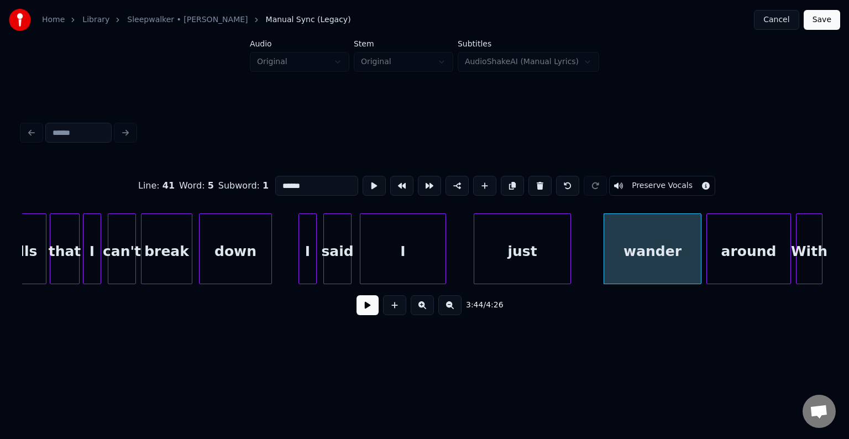
click at [369, 309] on button at bounding box center [367, 305] width 22 height 20
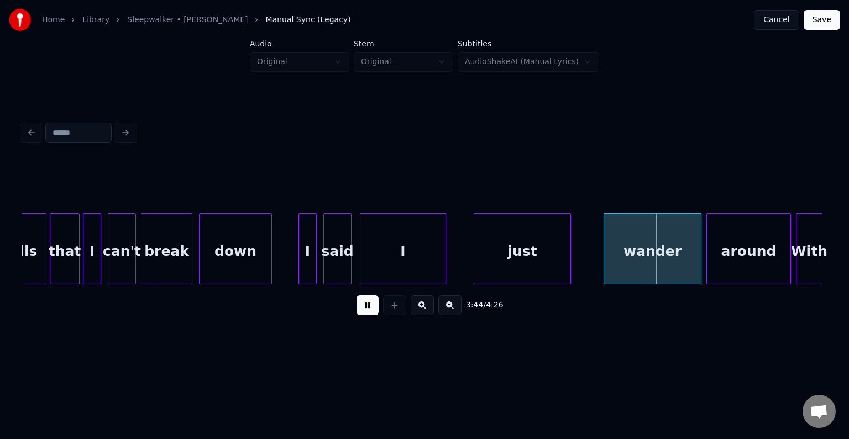
click at [369, 309] on button at bounding box center [367, 305] width 22 height 20
click at [668, 265] on div at bounding box center [667, 249] width 3 height 70
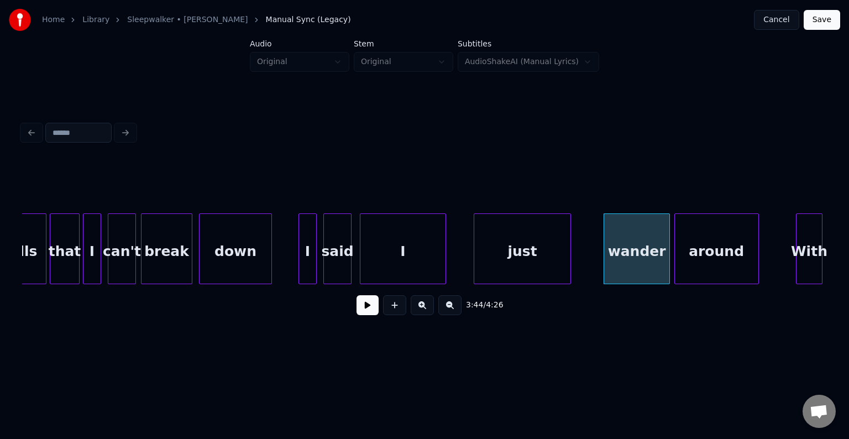
click at [707, 256] on div "around" at bounding box center [716, 251] width 83 height 75
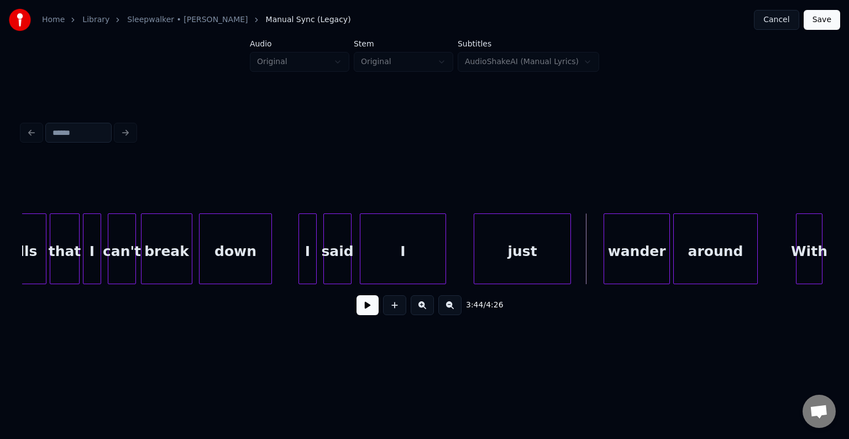
click at [362, 310] on button at bounding box center [367, 305] width 22 height 20
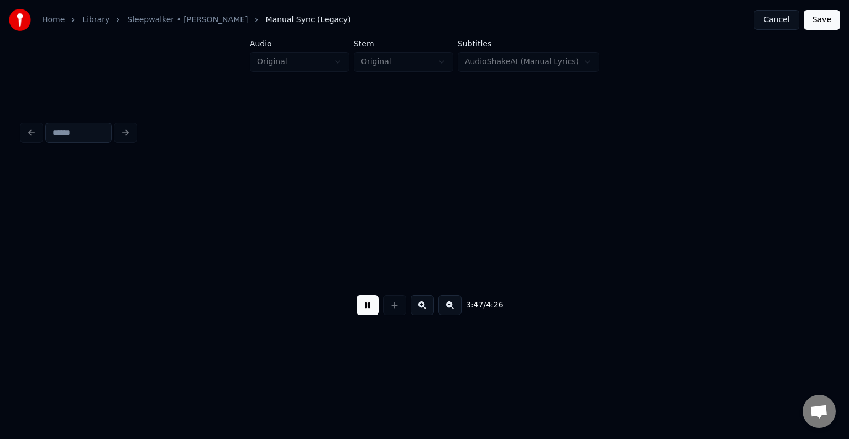
scroll to position [0, 18816]
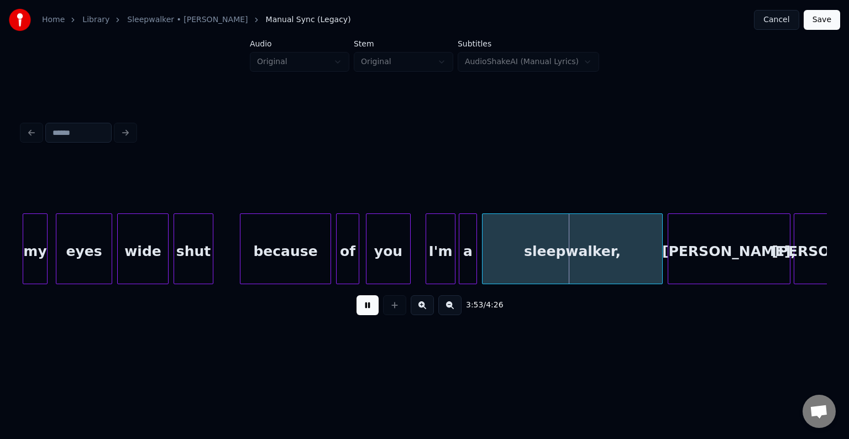
click at [362, 310] on button at bounding box center [367, 305] width 22 height 20
click at [439, 270] on div "I'm" at bounding box center [440, 251] width 29 height 75
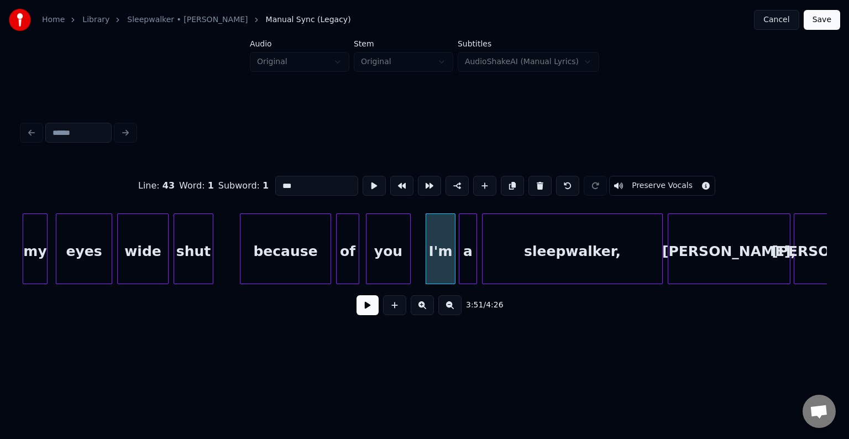
click at [364, 312] on button at bounding box center [367, 305] width 22 height 20
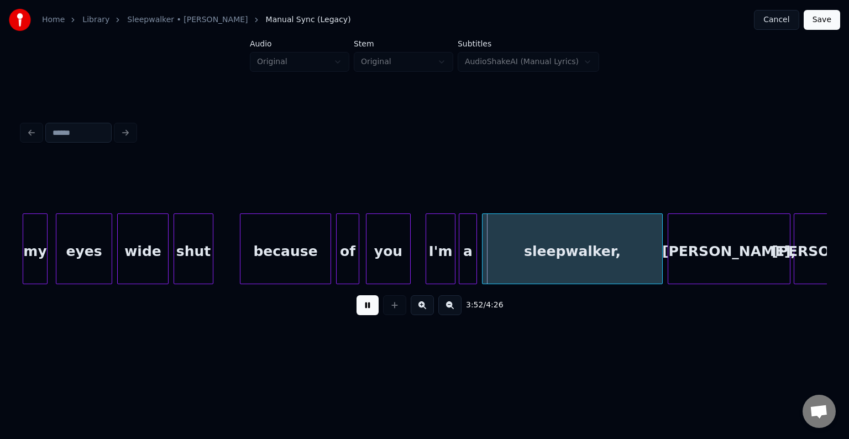
click at [364, 312] on button at bounding box center [367, 305] width 22 height 20
click at [631, 263] on div at bounding box center [632, 249] width 3 height 70
click at [368, 312] on button at bounding box center [367, 305] width 22 height 20
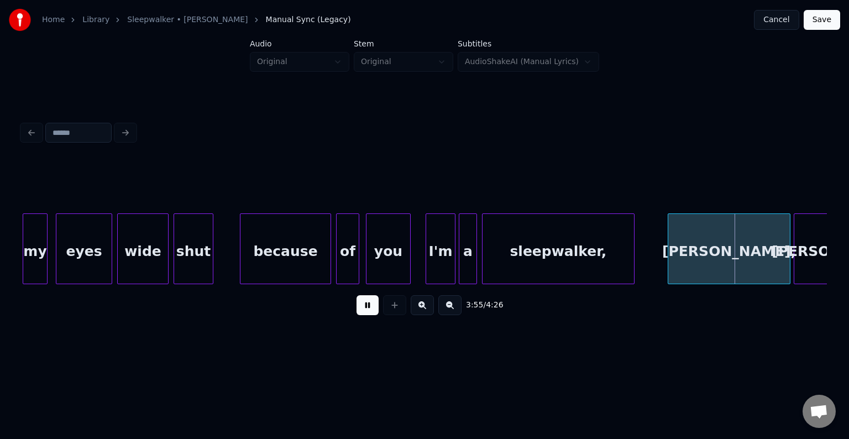
click at [368, 310] on button at bounding box center [367, 305] width 22 height 20
click at [752, 264] on div at bounding box center [751, 249] width 3 height 70
click at [371, 310] on button at bounding box center [367, 305] width 22 height 20
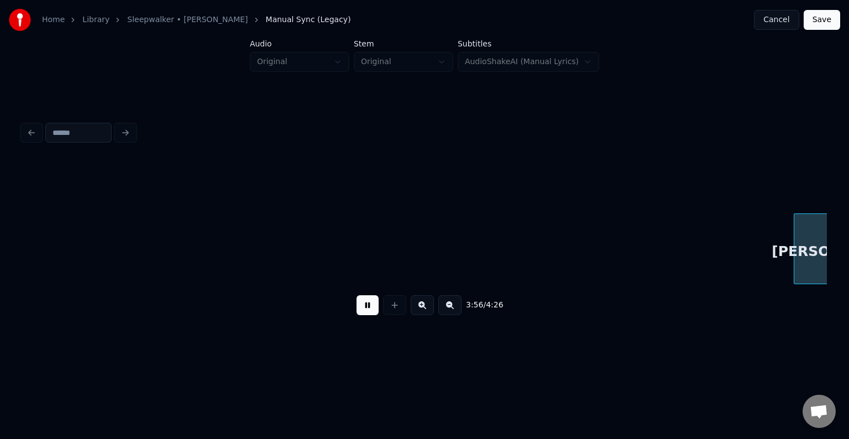
scroll to position [0, 19621]
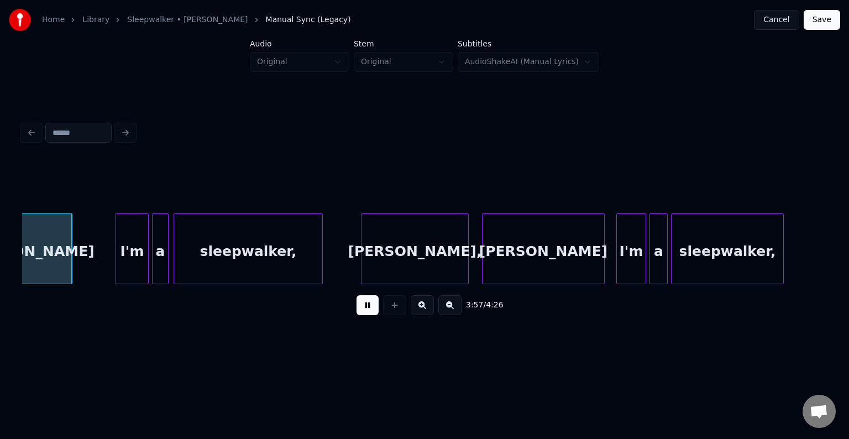
click at [371, 310] on button at bounding box center [367, 305] width 22 height 20
click at [366, 307] on button at bounding box center [367, 305] width 22 height 20
click at [234, 253] on div "sleepwalker," at bounding box center [248, 251] width 148 height 75
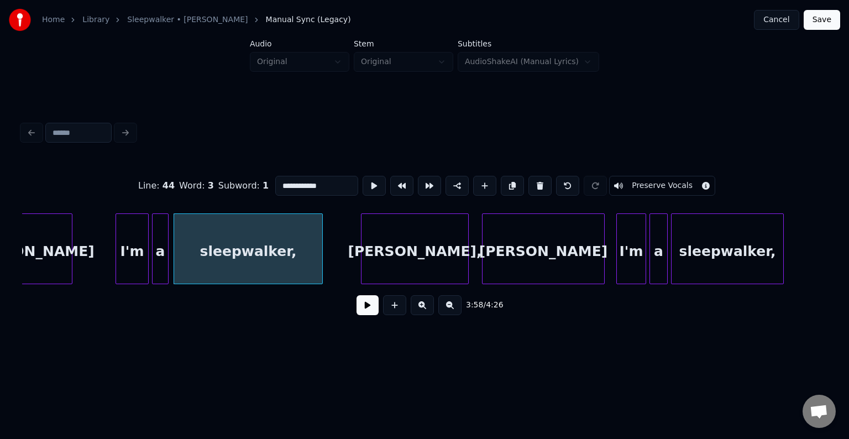
click at [361, 308] on button at bounding box center [367, 305] width 22 height 20
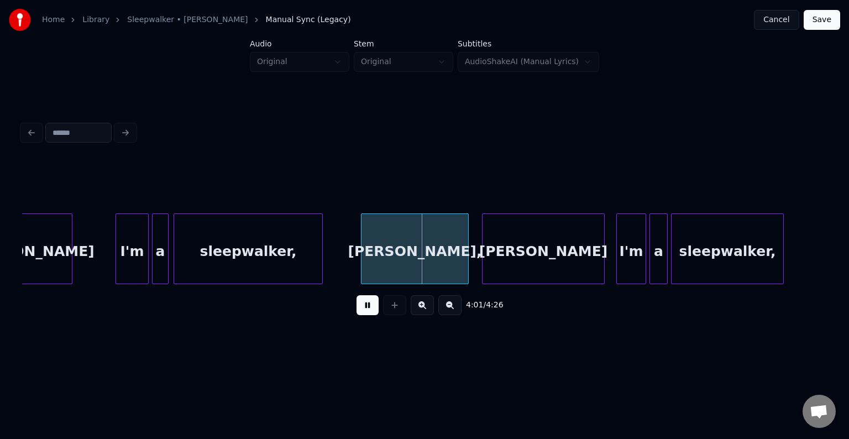
click at [361, 308] on button at bounding box center [367, 305] width 22 height 20
click at [444, 256] on div at bounding box center [443, 249] width 3 height 70
click at [364, 313] on button at bounding box center [367, 305] width 22 height 20
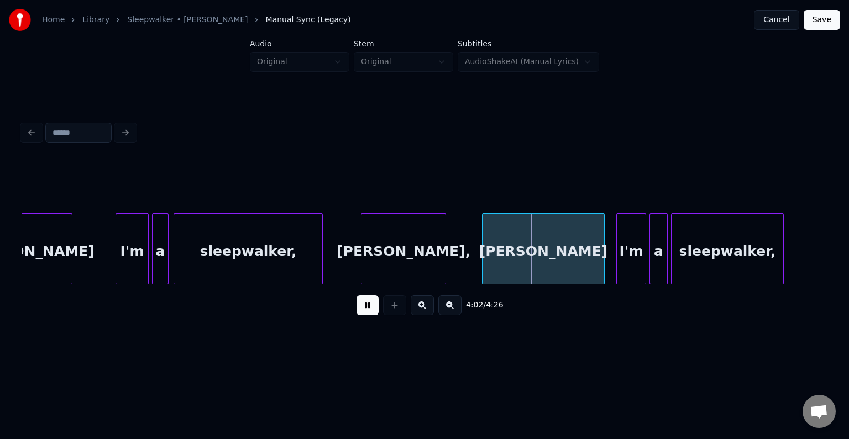
click at [364, 312] on button at bounding box center [367, 305] width 22 height 20
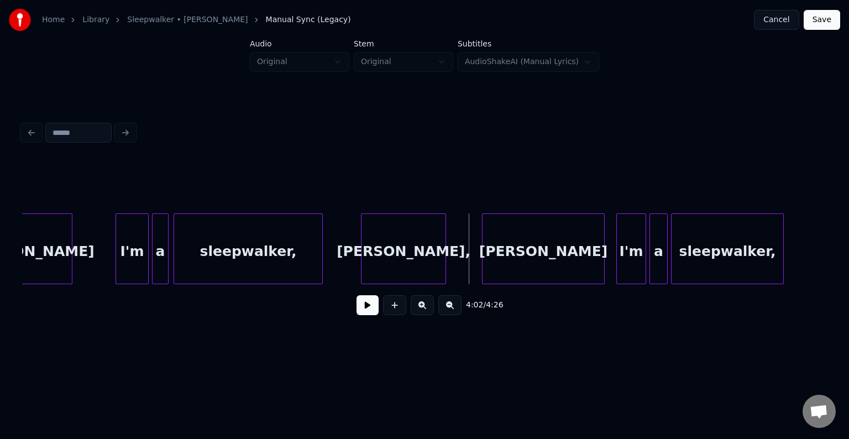
click at [366, 308] on button at bounding box center [367, 305] width 22 height 20
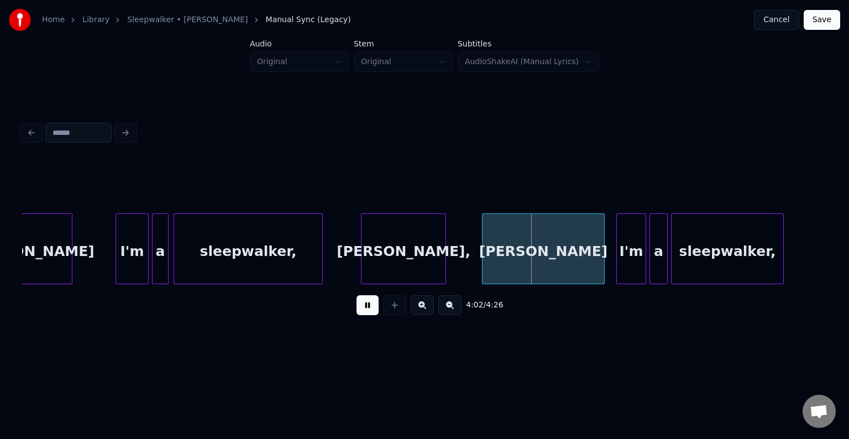
click at [366, 308] on button at bounding box center [367, 305] width 22 height 20
click at [418, 270] on div "[PERSON_NAME]," at bounding box center [403, 251] width 84 height 75
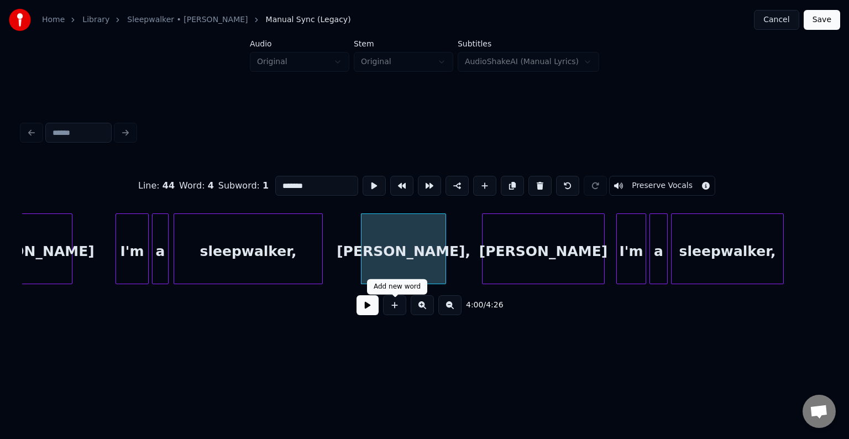
click at [367, 312] on button at bounding box center [367, 305] width 22 height 20
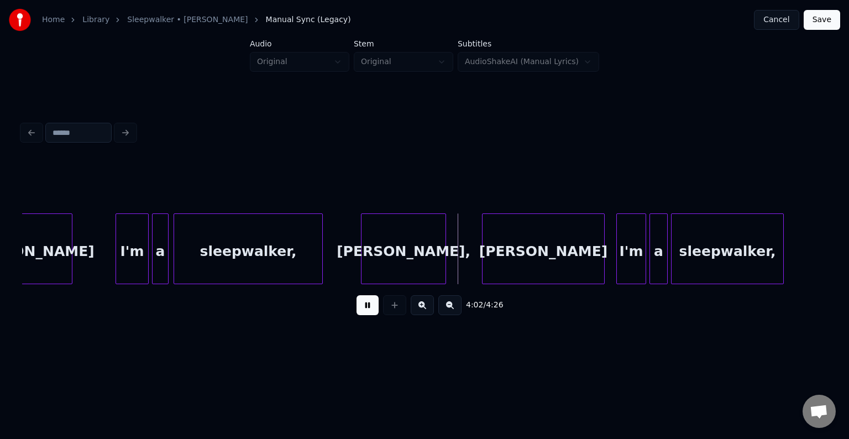
click at [367, 312] on button at bounding box center [367, 305] width 22 height 20
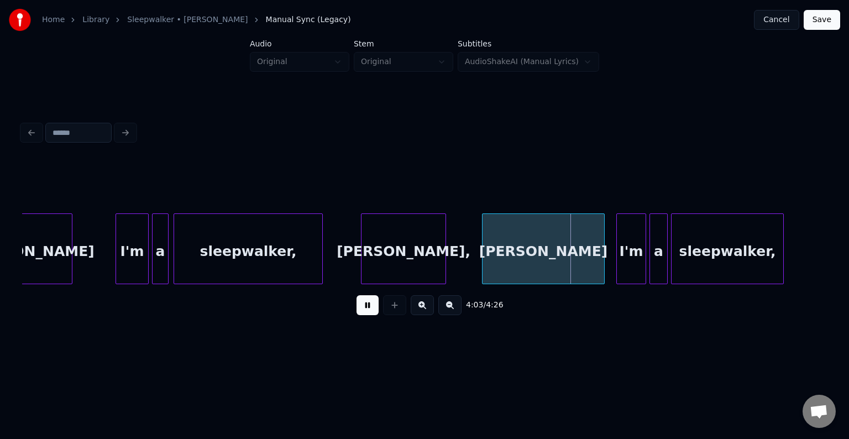
click at [367, 312] on button at bounding box center [367, 305] width 22 height 20
click at [571, 261] on div at bounding box center [572, 249] width 3 height 70
click at [360, 303] on button at bounding box center [367, 305] width 22 height 20
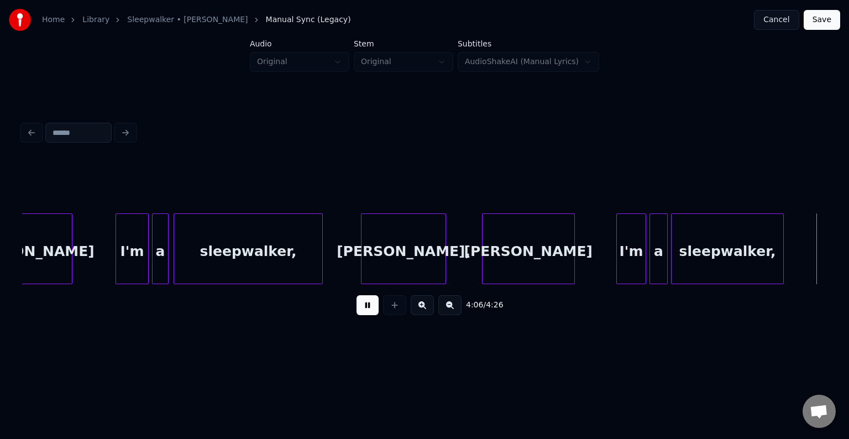
scroll to position [0, 20426]
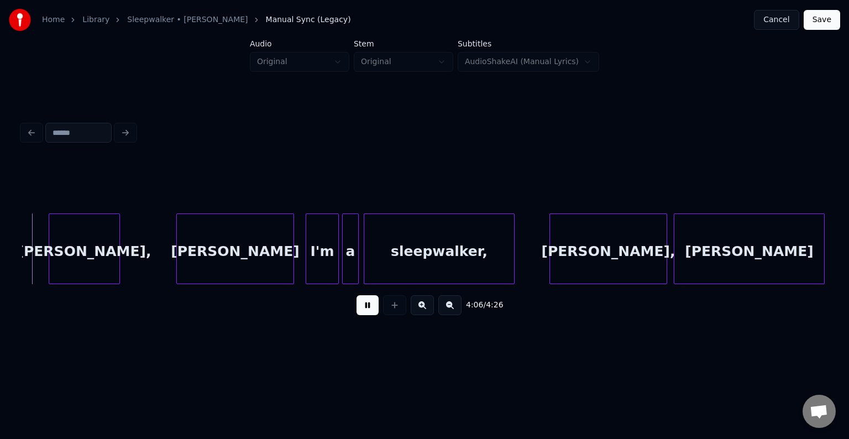
click at [360, 303] on button at bounding box center [367, 305] width 22 height 20
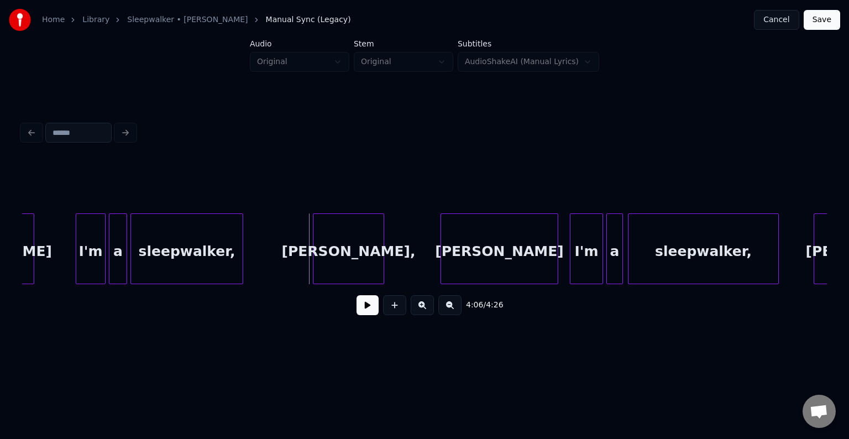
scroll to position [0, 20160]
click at [253, 265] on div at bounding box center [253, 249] width 3 height 70
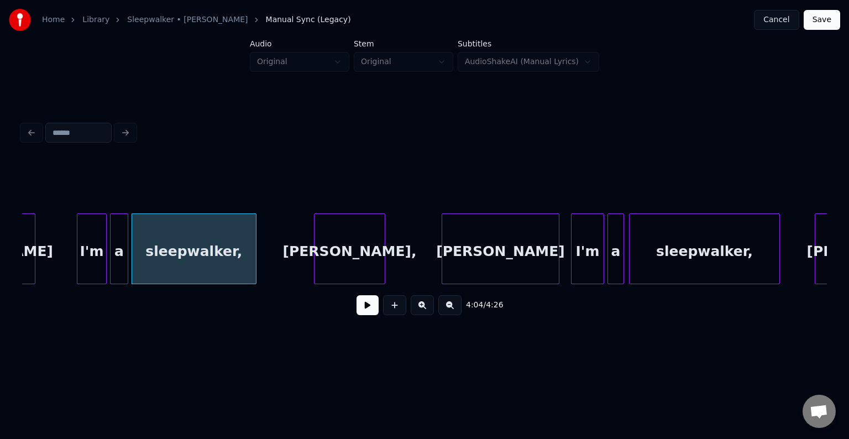
click at [369, 312] on button at bounding box center [367, 305] width 22 height 20
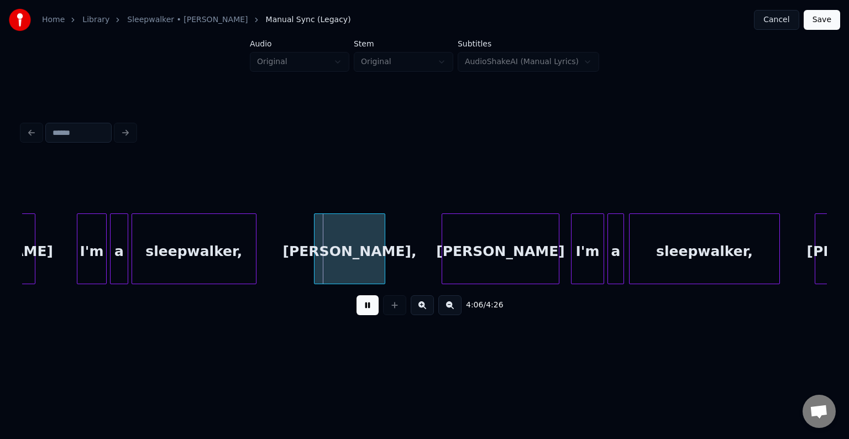
click at [369, 312] on button at bounding box center [367, 305] width 22 height 20
click at [267, 246] on div at bounding box center [268, 249] width 3 height 70
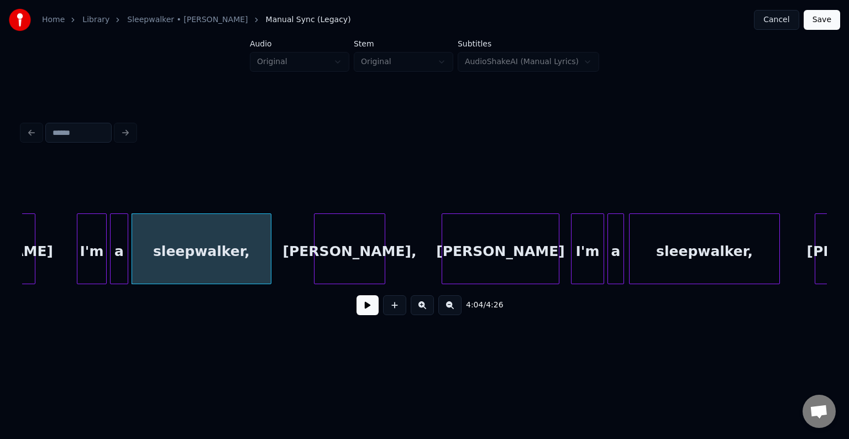
click at [357, 303] on button at bounding box center [367, 305] width 22 height 20
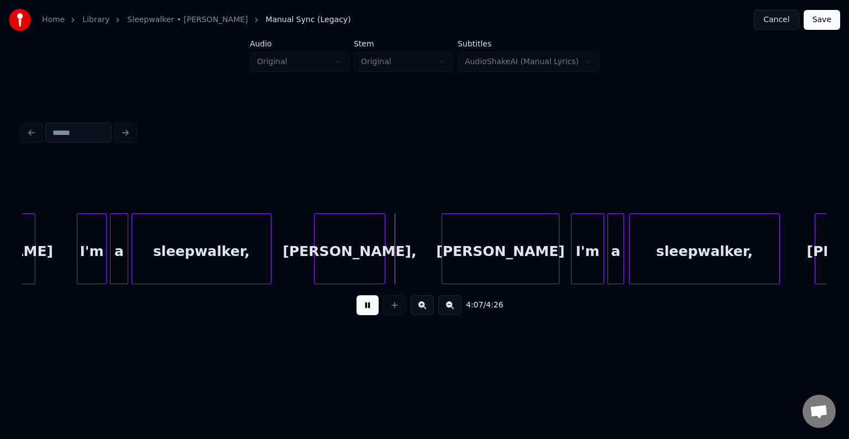
click at [365, 304] on button at bounding box center [367, 305] width 22 height 20
click at [354, 254] on div "[PERSON_NAME]," at bounding box center [349, 251] width 70 height 75
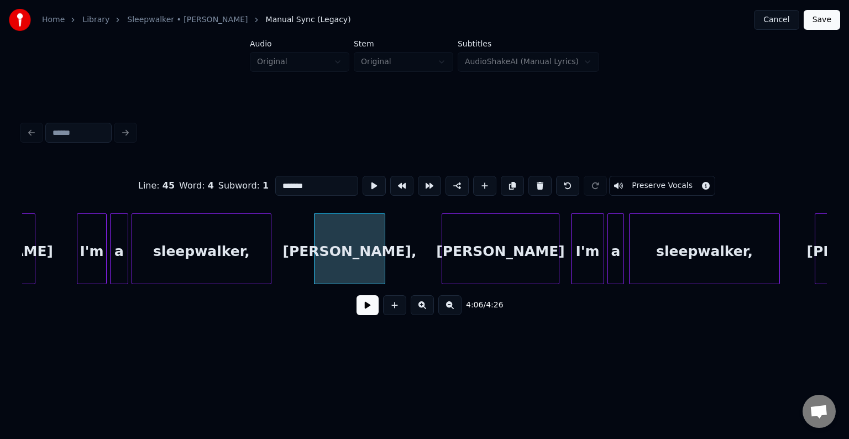
click at [363, 306] on button at bounding box center [367, 305] width 22 height 20
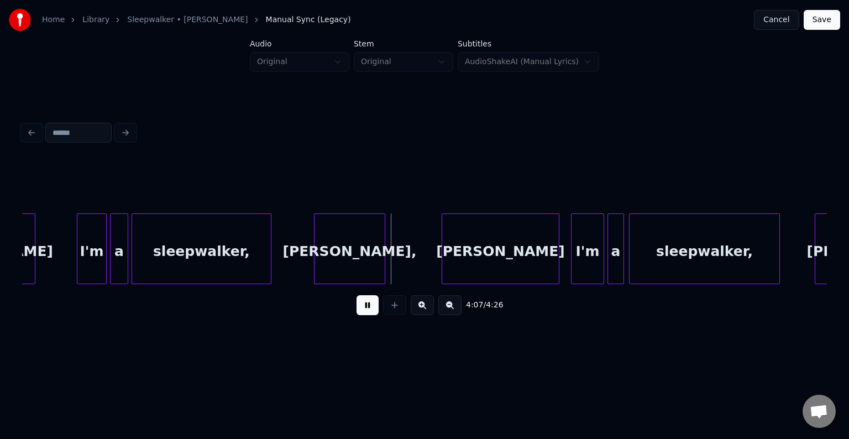
click at [363, 306] on button at bounding box center [367, 305] width 22 height 20
click at [392, 263] on div at bounding box center [392, 249] width 3 height 70
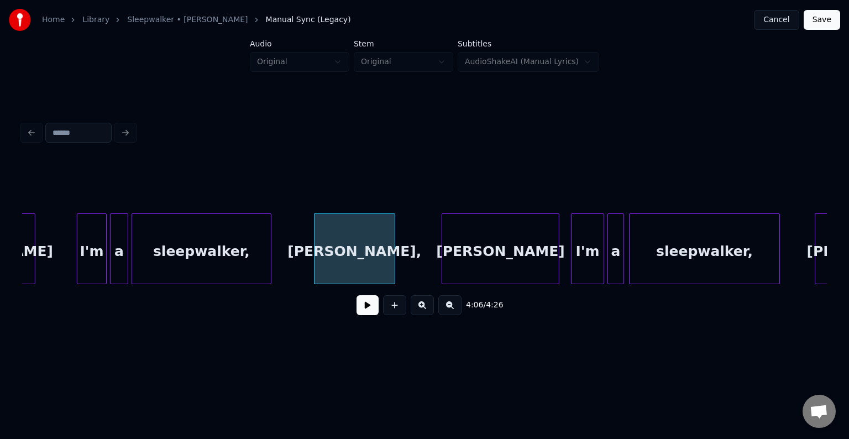
click at [365, 313] on button at bounding box center [367, 305] width 22 height 20
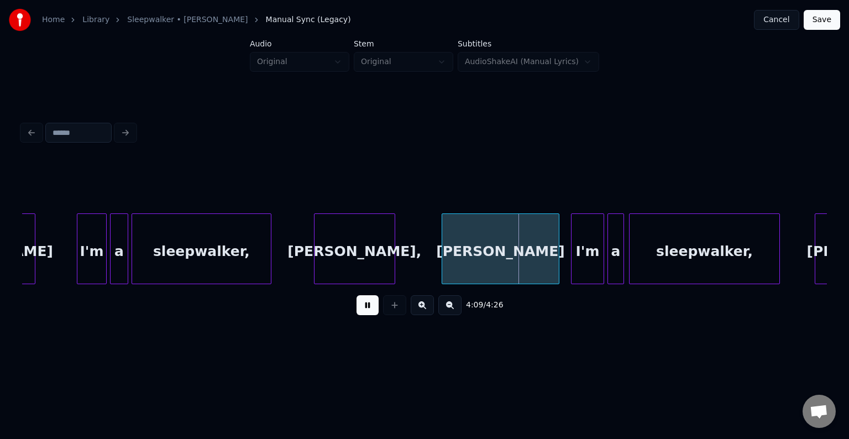
click at [365, 313] on button at bounding box center [367, 305] width 22 height 20
click at [537, 261] on div at bounding box center [536, 249] width 3 height 70
click at [367, 309] on button at bounding box center [367, 305] width 22 height 20
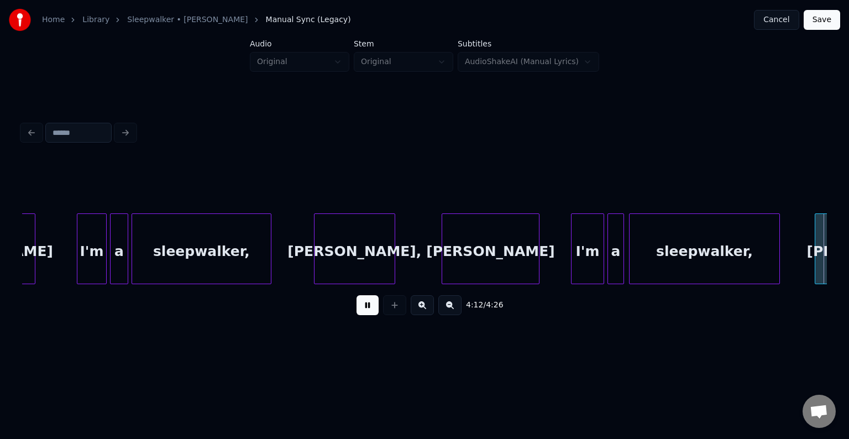
scroll to position [0, 20965]
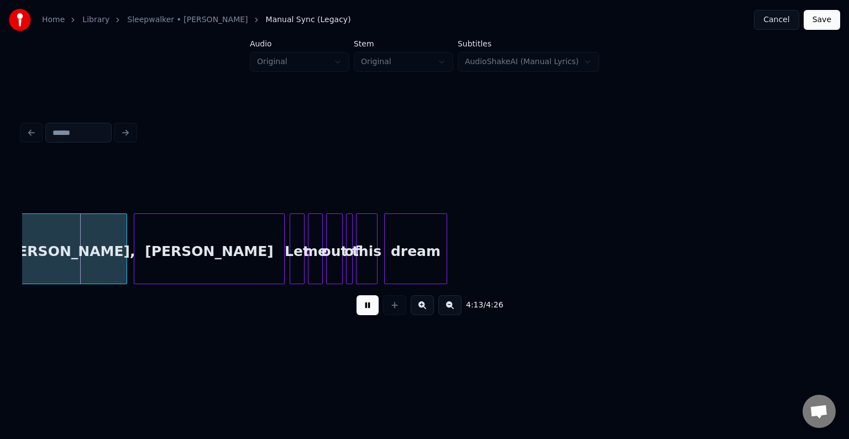
click at [367, 309] on button at bounding box center [367, 305] width 22 height 20
click at [99, 269] on div at bounding box center [97, 249] width 3 height 70
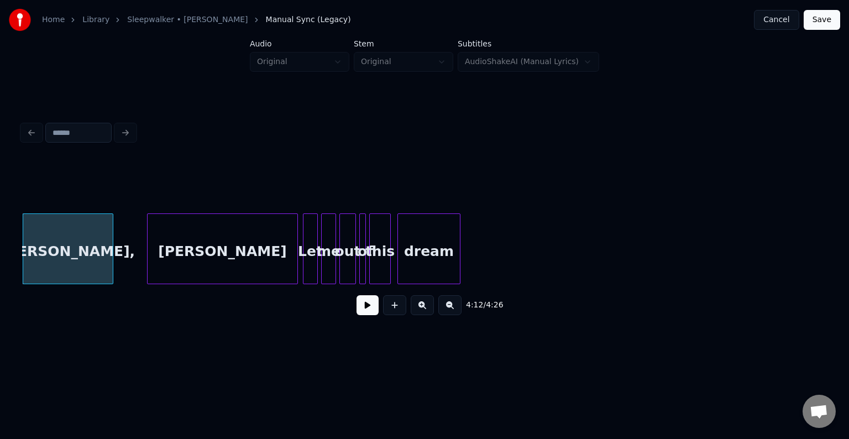
click at [369, 312] on button at bounding box center [367, 305] width 22 height 20
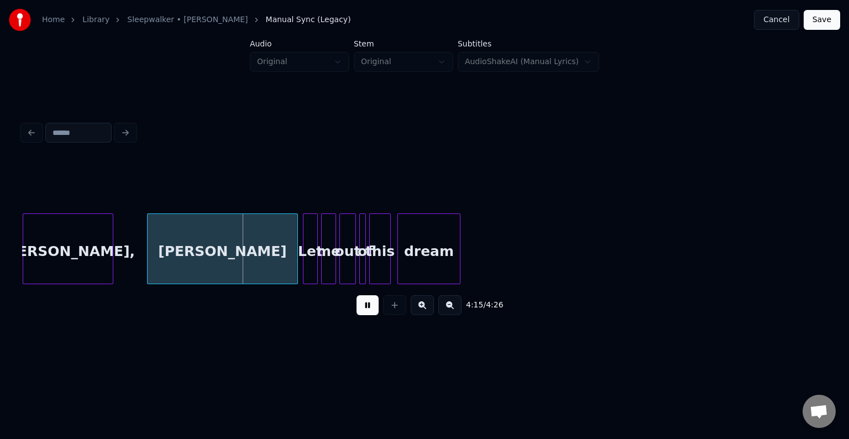
click at [369, 312] on button at bounding box center [367, 305] width 22 height 20
click at [249, 261] on div at bounding box center [249, 249] width 3 height 70
click at [365, 307] on button at bounding box center [367, 305] width 22 height 20
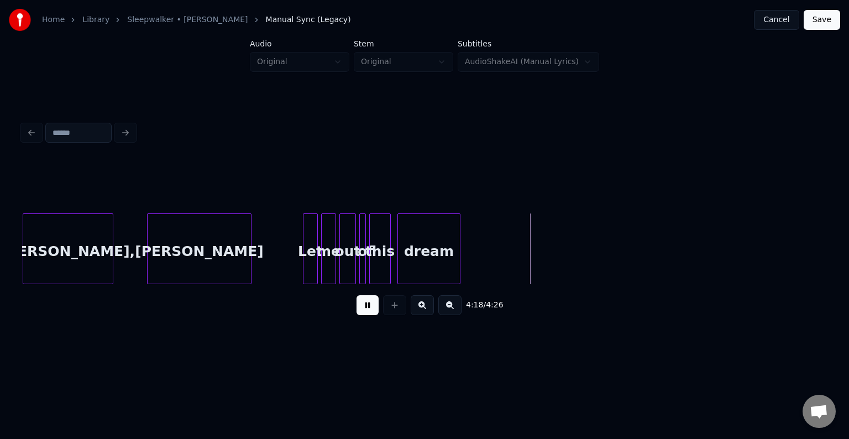
click at [827, 19] on button "Save" at bounding box center [821, 20] width 36 height 20
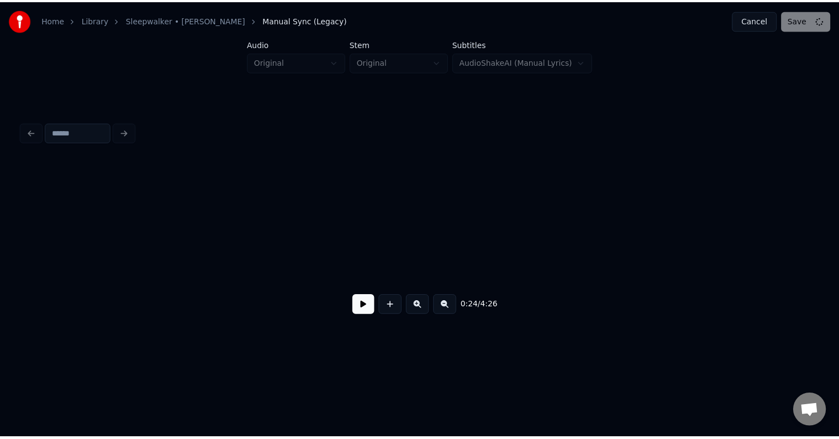
scroll to position [0, 2026]
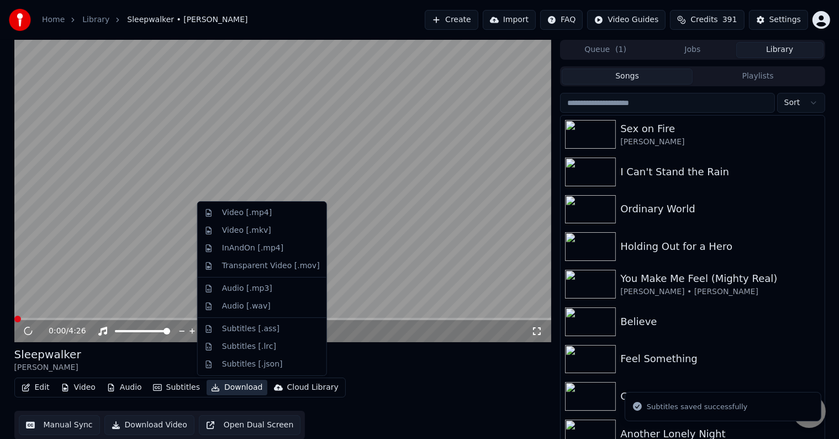
click at [231, 387] on button "Download" at bounding box center [237, 387] width 61 height 15
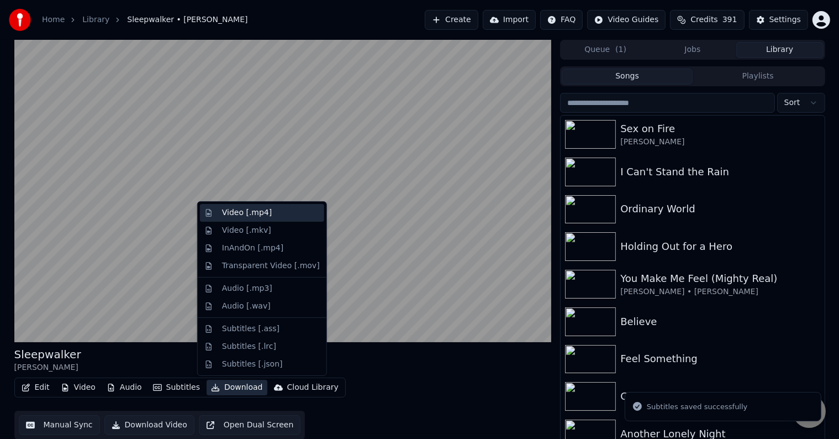
click at [233, 213] on div "Video [.mp4]" at bounding box center [247, 212] width 50 height 11
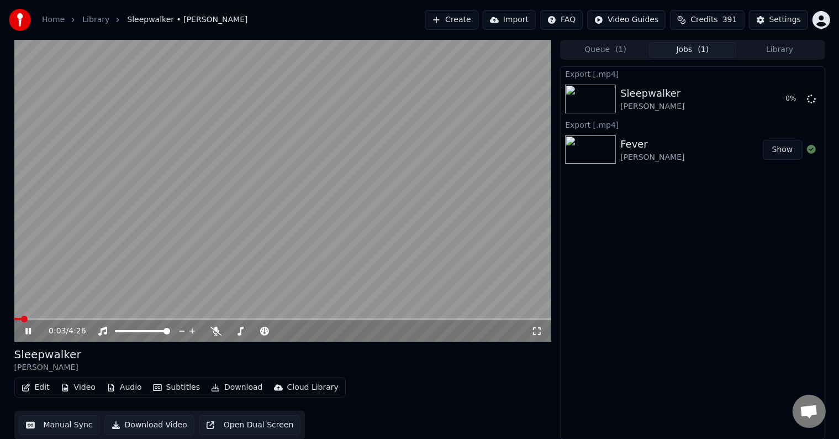
click at [24, 329] on icon at bounding box center [36, 331] width 26 height 9
click at [773, 46] on button "Library" at bounding box center [779, 50] width 87 height 16
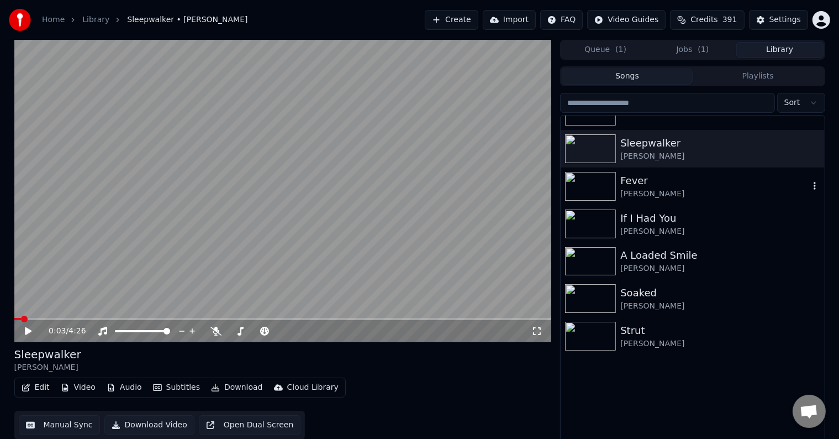
scroll to position [493, 0]
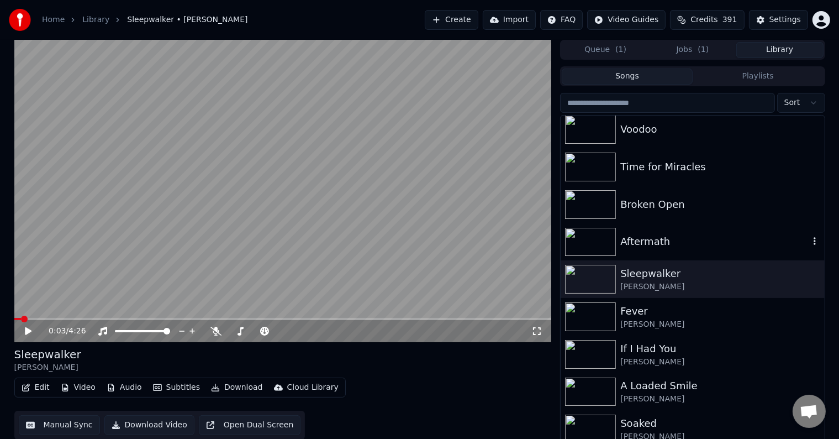
click at [688, 247] on div "Aftermath" at bounding box center [714, 241] width 188 height 15
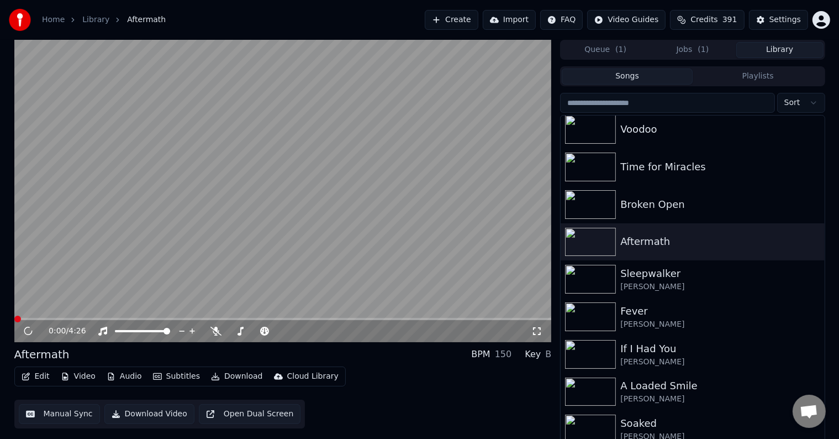
click at [28, 331] on icon at bounding box center [29, 331] width 12 height 12
click at [28, 331] on icon at bounding box center [36, 331] width 26 height 9
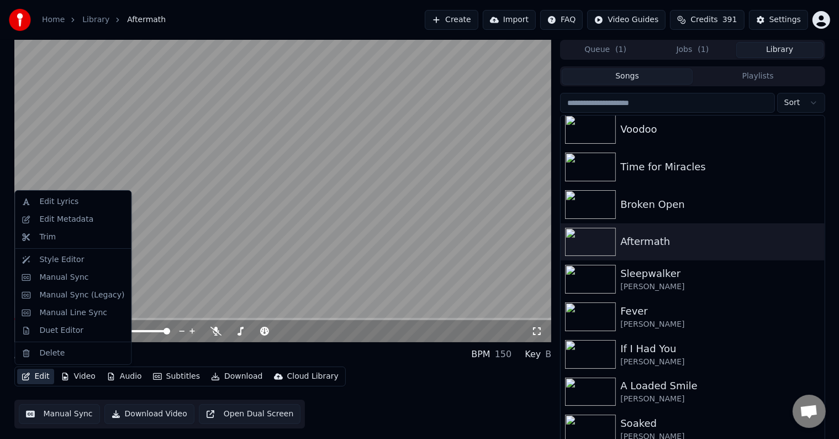
click at [34, 378] on button "Edit" at bounding box center [35, 375] width 37 height 15
click at [52, 220] on div "Edit Metadata" at bounding box center [66, 219] width 54 height 11
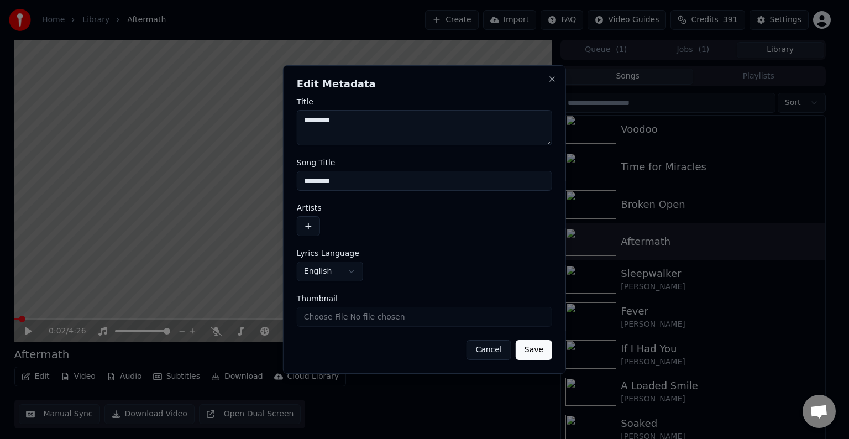
click at [312, 230] on button "button" at bounding box center [308, 226] width 23 height 20
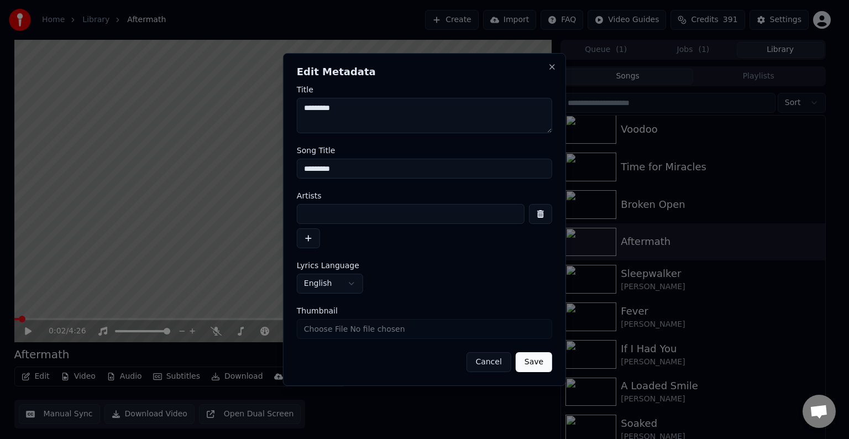
click at [355, 217] on input at bounding box center [411, 214] width 228 height 20
type input "**********"
click at [536, 364] on button "Save" at bounding box center [533, 362] width 36 height 20
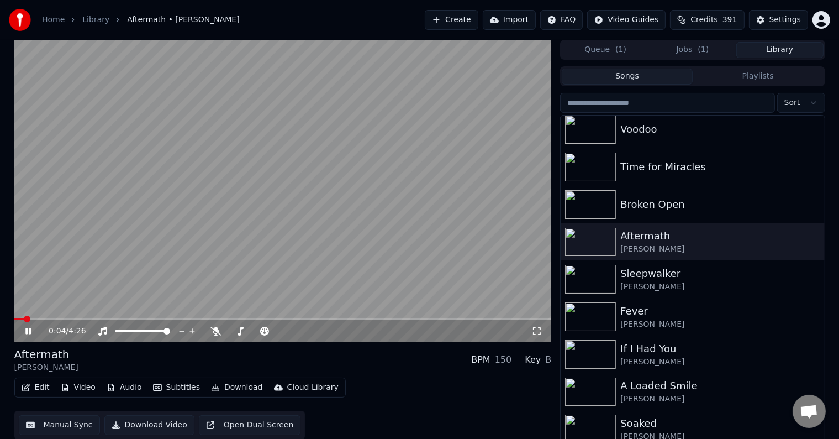
click at [31, 331] on icon at bounding box center [36, 331] width 26 height 9
